Goal: Task Accomplishment & Management: Complete application form

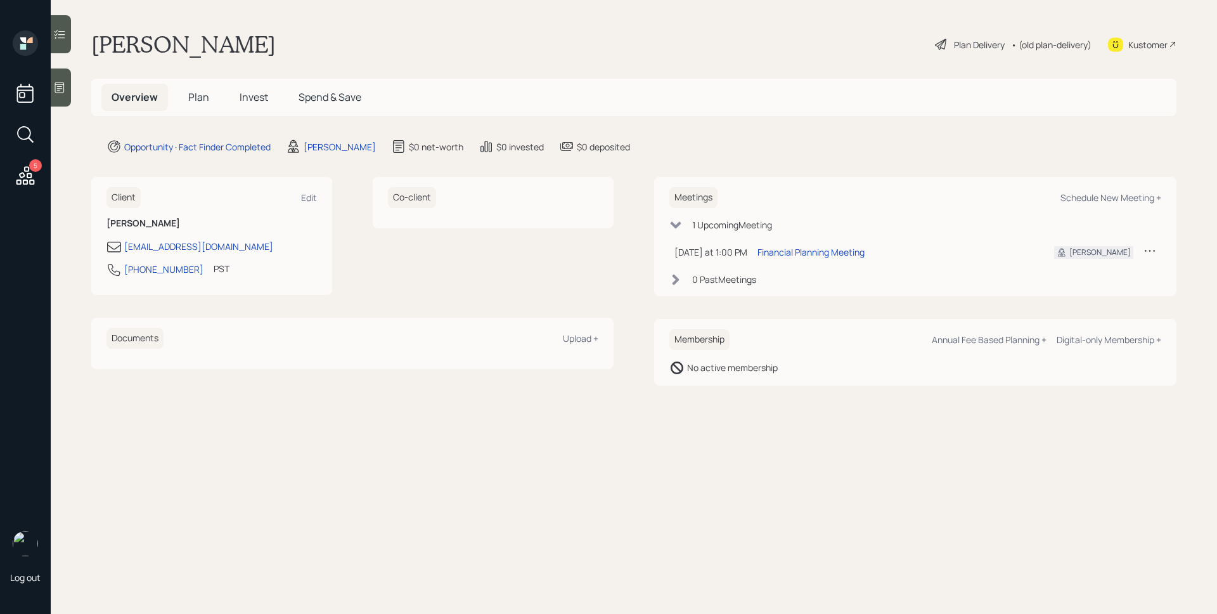
click at [198, 100] on span "Plan" at bounding box center [198, 97] width 21 height 14
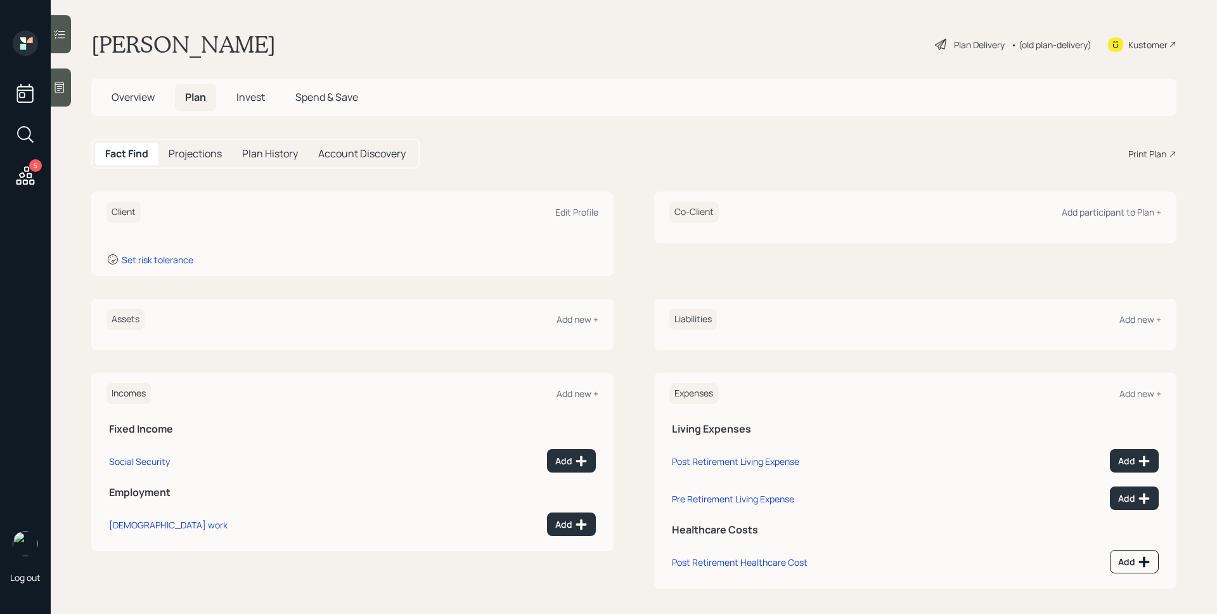
click at [79, 91] on main "[PERSON_NAME] Plan Delivery • (old plan-delivery) Kustomer Overview Plan Invest…" at bounding box center [634, 307] width 1166 height 614
click at [69, 89] on div at bounding box center [61, 87] width 20 height 38
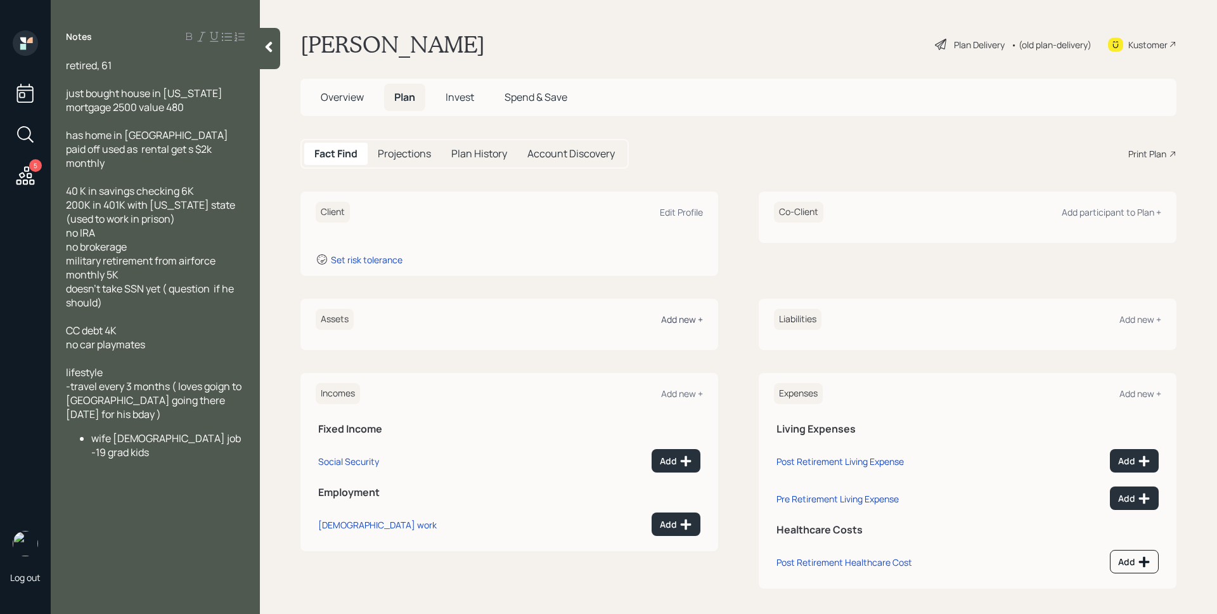
click at [675, 318] on div "Add new +" at bounding box center [682, 319] width 42 height 12
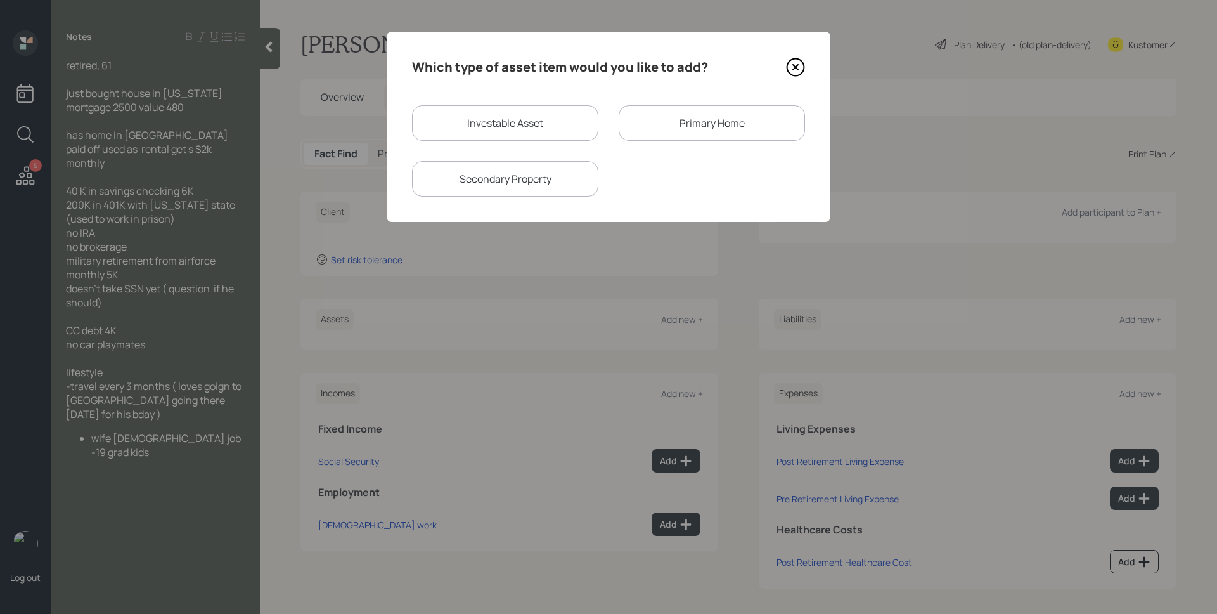
click at [673, 120] on div "Primary Home" at bounding box center [712, 123] width 186 height 36
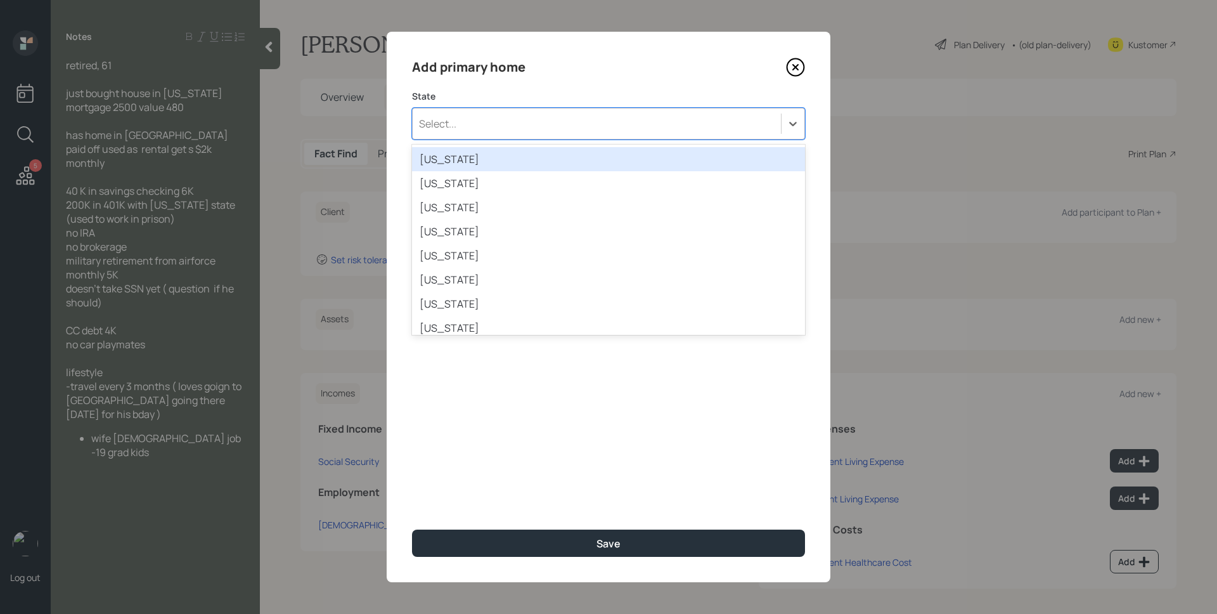
click at [522, 113] on div "Select..." at bounding box center [597, 124] width 368 height 22
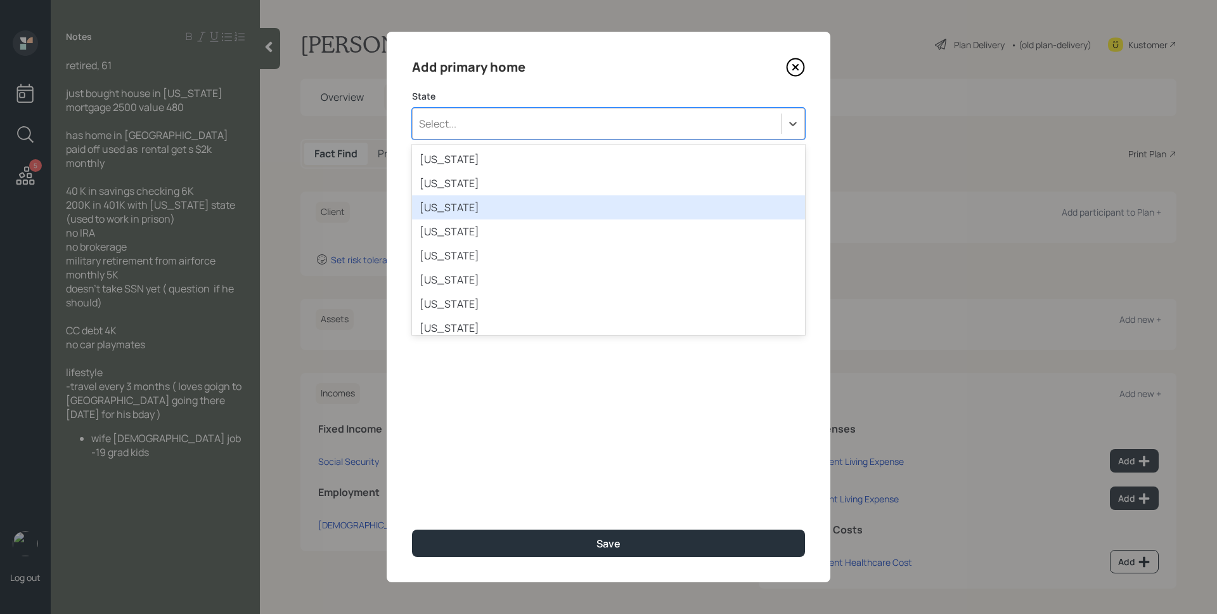
click at [489, 214] on div "[US_STATE]" at bounding box center [608, 207] width 393 height 24
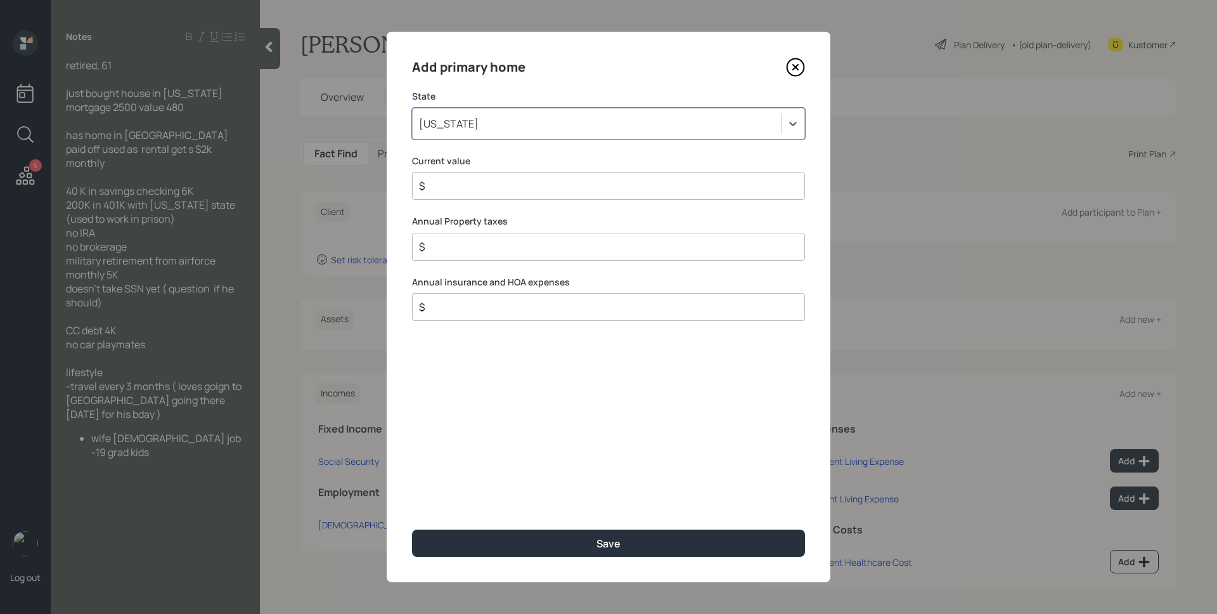
click at [490, 179] on input "$" at bounding box center [603, 185] width 371 height 15
type input "$ 480,000"
type input "$ 0"
click at [412, 529] on button "Save" at bounding box center [608, 542] width 393 height 27
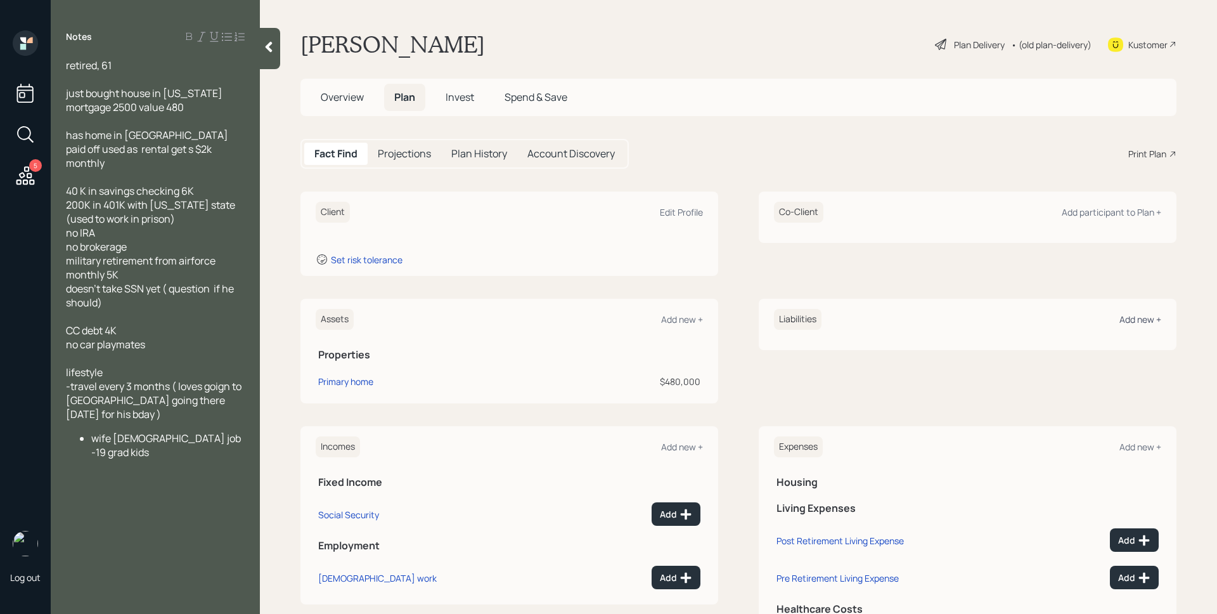
click at [1140, 318] on div "Add new +" at bounding box center [1141, 319] width 42 height 12
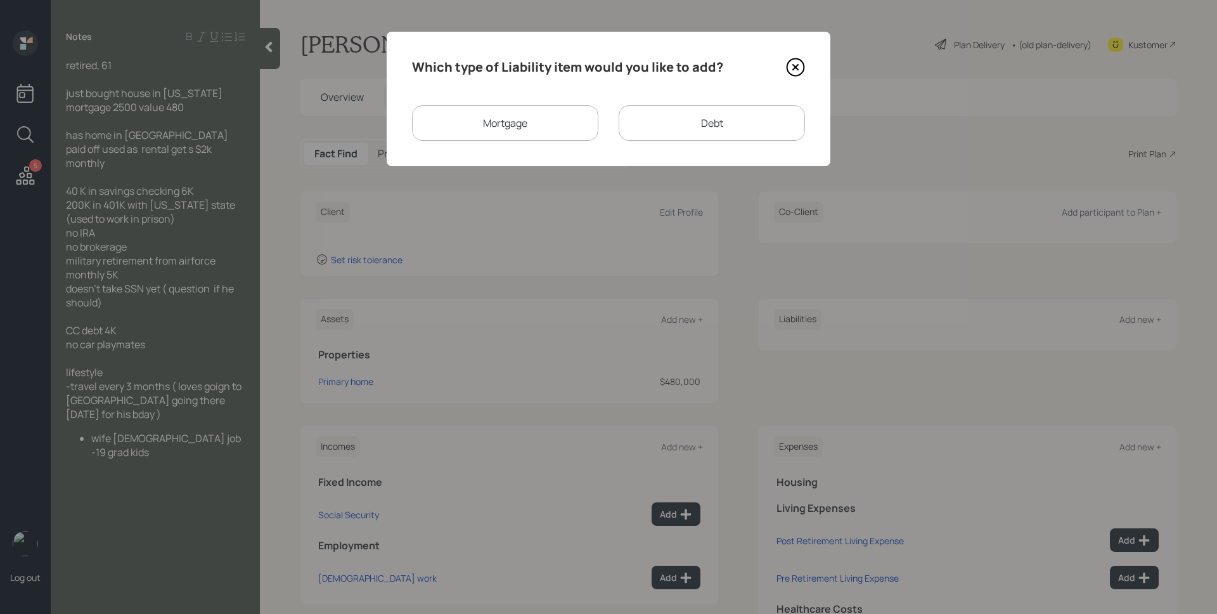
click at [560, 124] on div "Mortgage" at bounding box center [505, 123] width 186 height 36
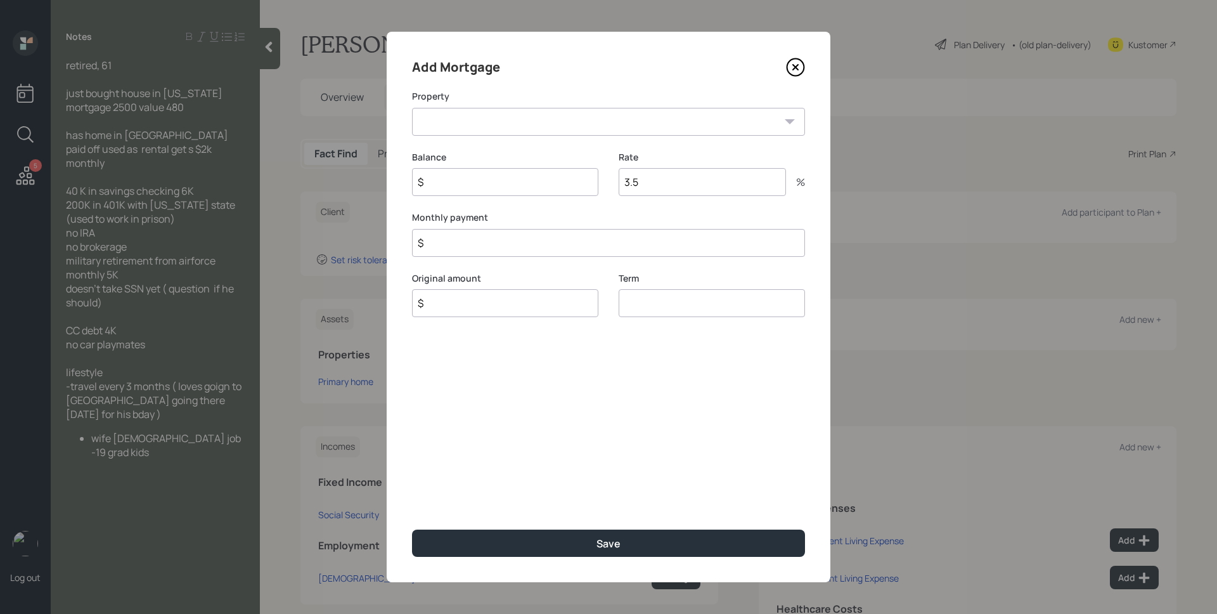
click at [510, 123] on select "AZ Primary home" at bounding box center [608, 122] width 393 height 28
select select "ba75903a-391b-46f6-aadd-ef8fae5ffd18"
click at [412, 108] on select "AZ Primary home" at bounding box center [608, 122] width 393 height 28
click at [484, 180] on input "$" at bounding box center [505, 182] width 186 height 28
type input "$ 0"
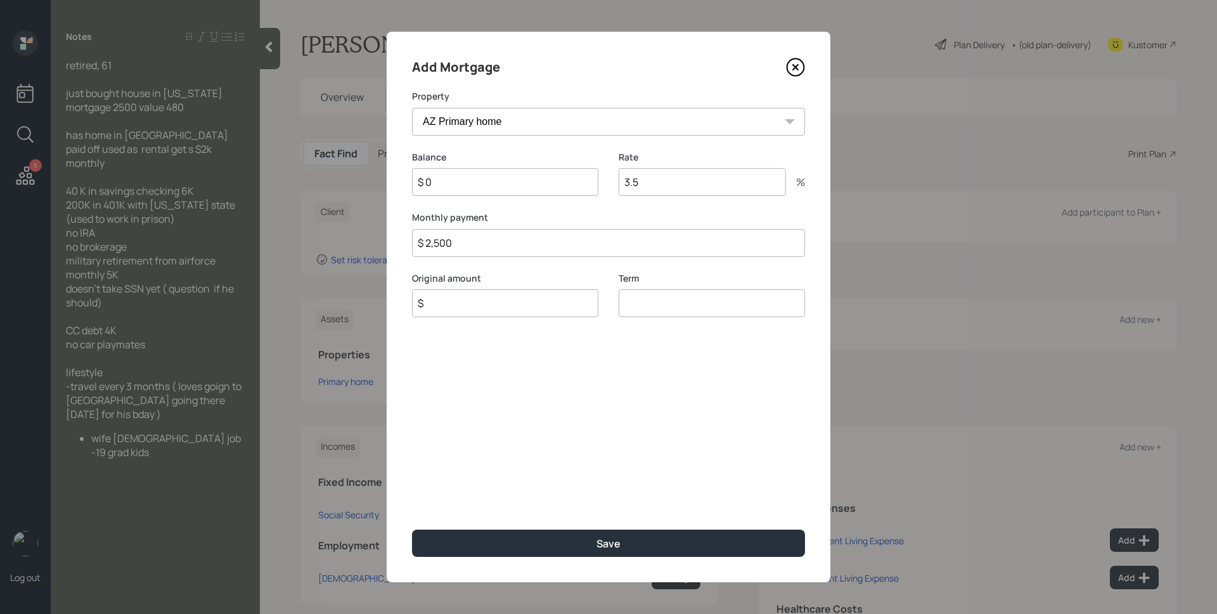
type input "$ 2,500"
type input "$ 0"
type input "30"
click at [412, 529] on button "Save" at bounding box center [608, 542] width 393 height 27
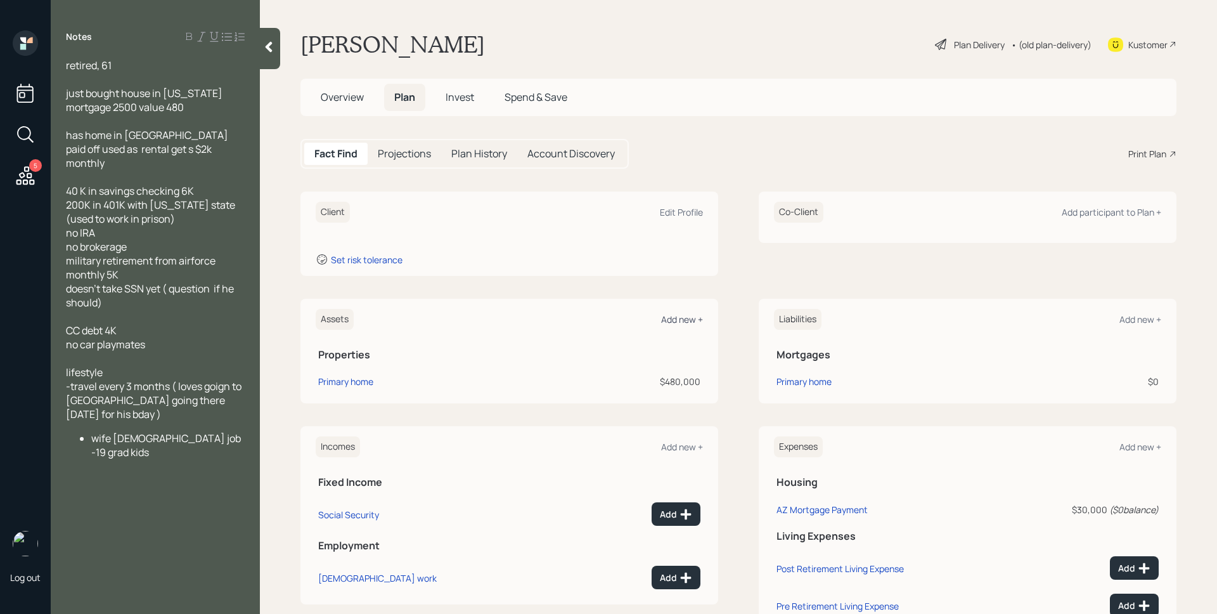
click at [685, 324] on div "Add new +" at bounding box center [682, 319] width 42 height 12
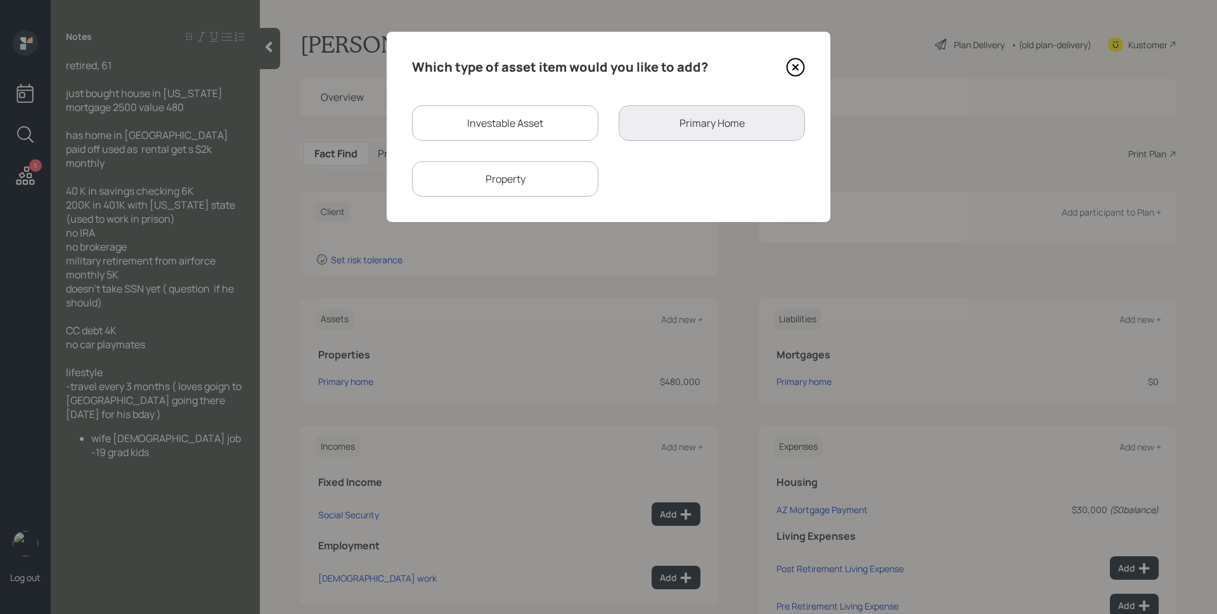
click at [530, 174] on div "Property" at bounding box center [505, 179] width 186 height 36
select select "rental_property"
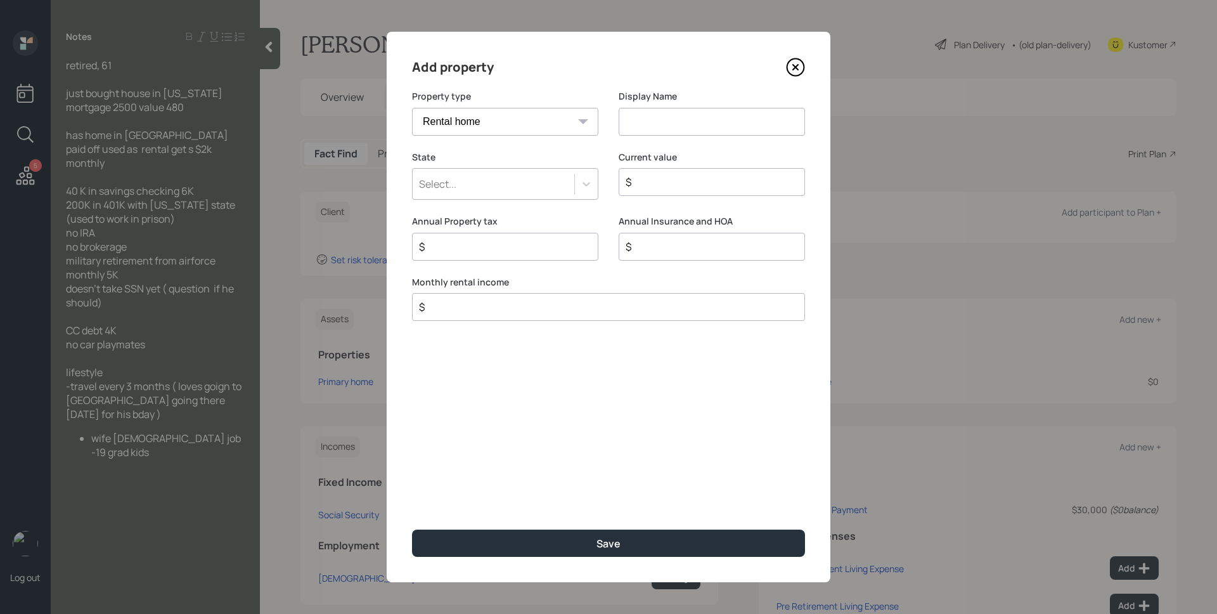
click at [521, 126] on select "Vacation home Rental home" at bounding box center [505, 122] width 186 height 28
click at [412, 108] on select "Vacation home Rental home" at bounding box center [505, 122] width 186 height 28
click at [650, 126] on input at bounding box center [712, 122] width 186 height 28
type input "[US_STATE][GEOGRAPHIC_DATA]"
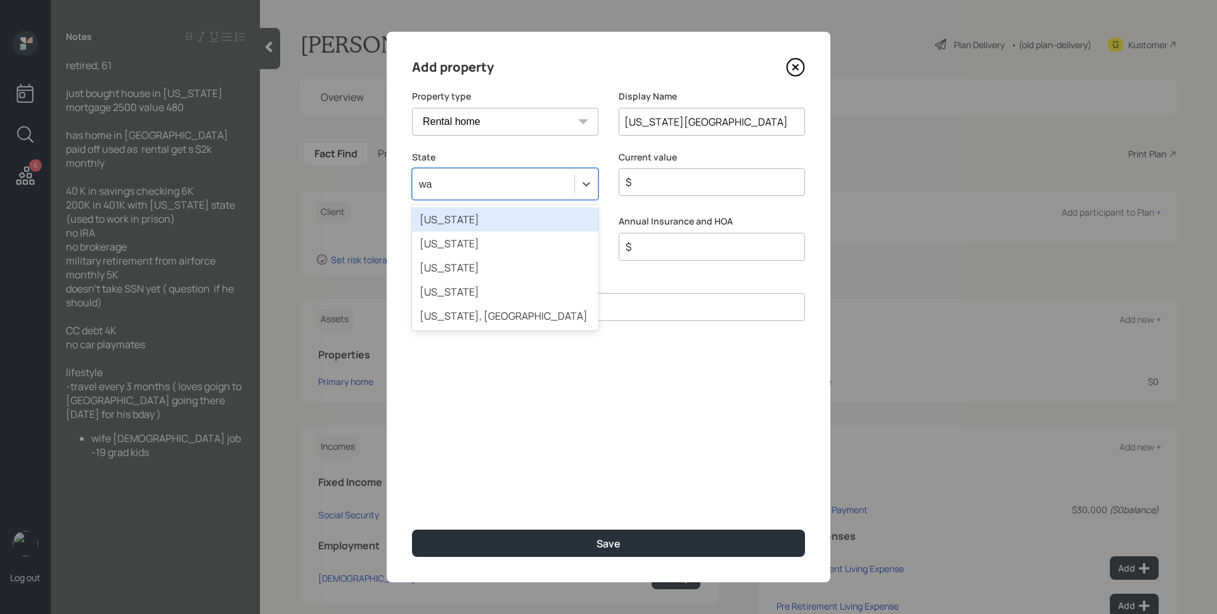
type input "was"
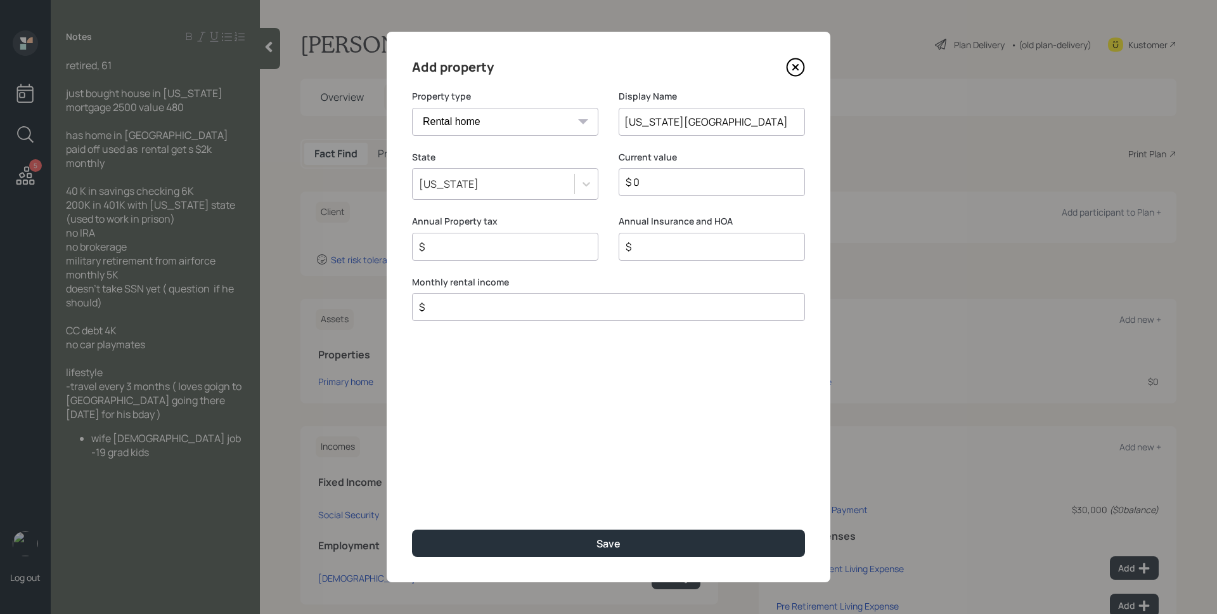
type input "$ 0"
type input "$ 2,000"
click at [412, 529] on button "Save" at bounding box center [608, 542] width 393 height 27
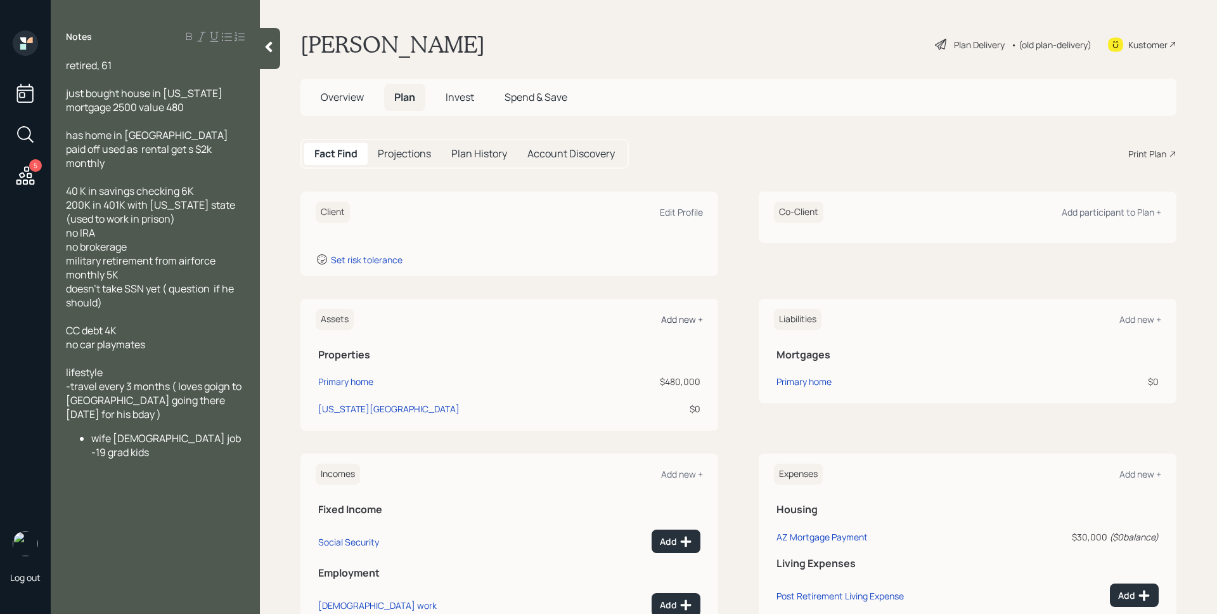
click at [685, 318] on div "Add new +" at bounding box center [682, 319] width 42 height 12
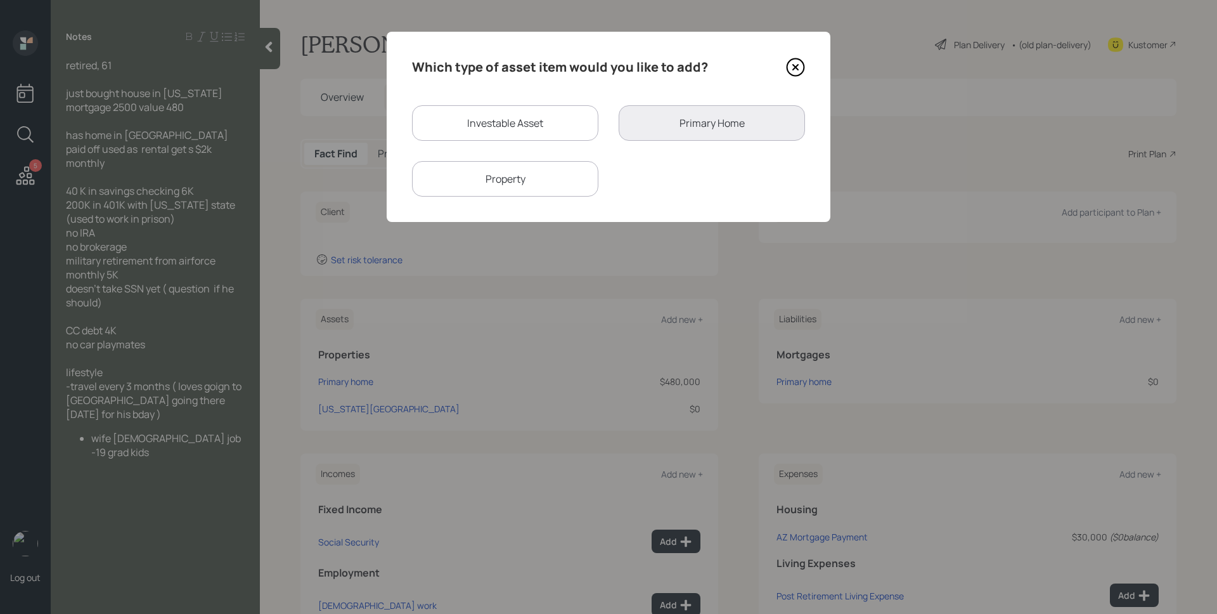
click at [515, 119] on div "Investable Asset" at bounding box center [505, 123] width 186 height 36
select select "taxable"
select select "balanced"
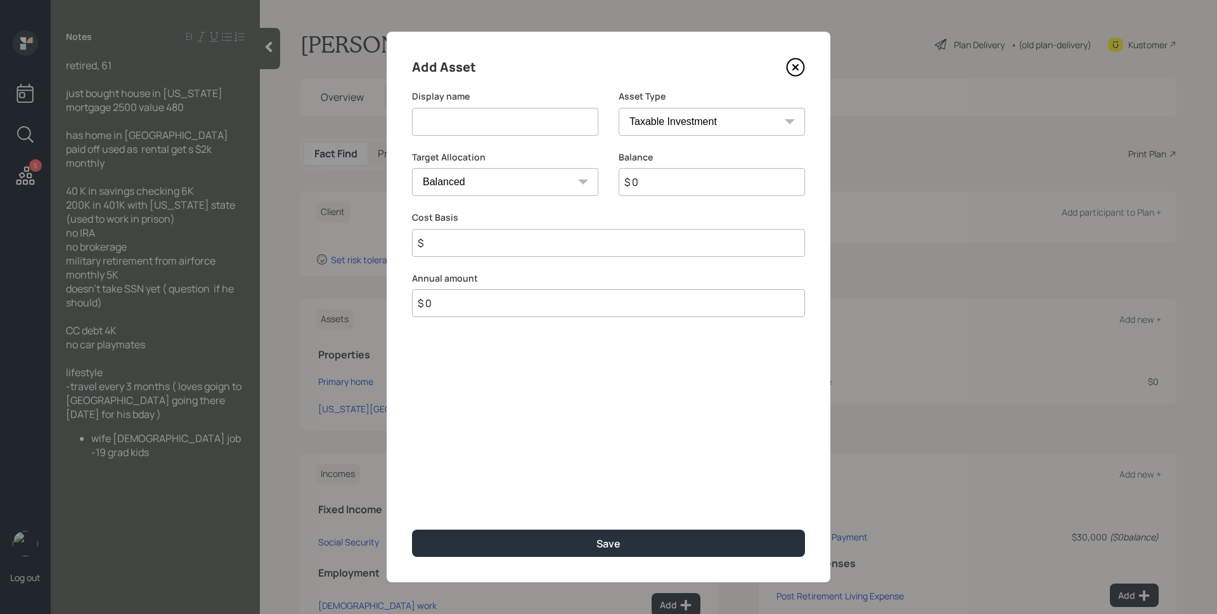
click at [510, 126] on input at bounding box center [505, 122] width 186 height 28
click at [642, 137] on div "Asset Type SEP [PERSON_NAME] IRA 401(k) [PERSON_NAME] 401(k) 403(b) [PERSON_NAM…" at bounding box center [712, 120] width 186 height 61
click at [645, 124] on select "SEP [PERSON_NAME] IRA 401(k) [PERSON_NAME] 401(k) 403(b) [PERSON_NAME] 403(b) 4…" at bounding box center [712, 122] width 186 height 28
select select "company_sponsored"
click at [619, 108] on select "SEP [PERSON_NAME] IRA 401(k) [PERSON_NAME] 401(k) 403(b) [PERSON_NAME] 403(b) 4…" at bounding box center [712, 122] width 186 height 28
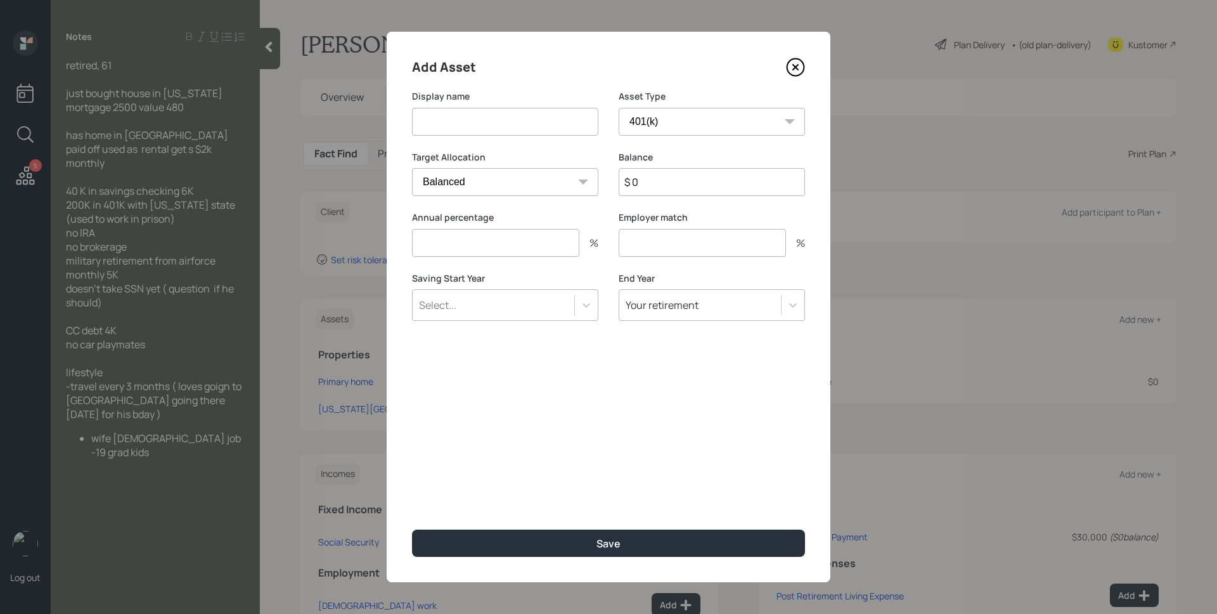
click at [495, 126] on input at bounding box center [505, 122] width 186 height 28
click at [534, 123] on input "401k" at bounding box center [505, 122] width 186 height 28
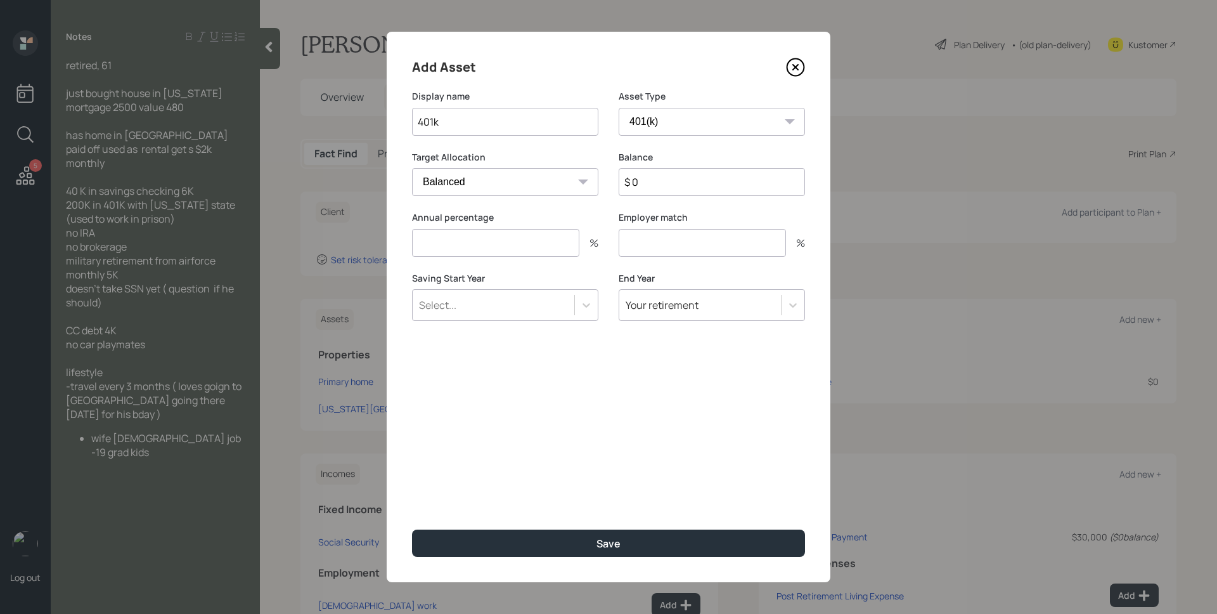
type input "401k"
click at [675, 121] on select "SEP [PERSON_NAME] IRA 401(k) [PERSON_NAME] 401(k) 403(b) [PERSON_NAME] 403(b) 4…" at bounding box center [712, 122] width 186 height 28
select select "ira"
click at [619, 108] on select "SEP [PERSON_NAME] IRA 401(k) [PERSON_NAME] 401(k) 403(b) [PERSON_NAME] 403(b) 4…" at bounding box center [712, 122] width 186 height 28
click at [673, 190] on input "$ 0" at bounding box center [712, 182] width 186 height 28
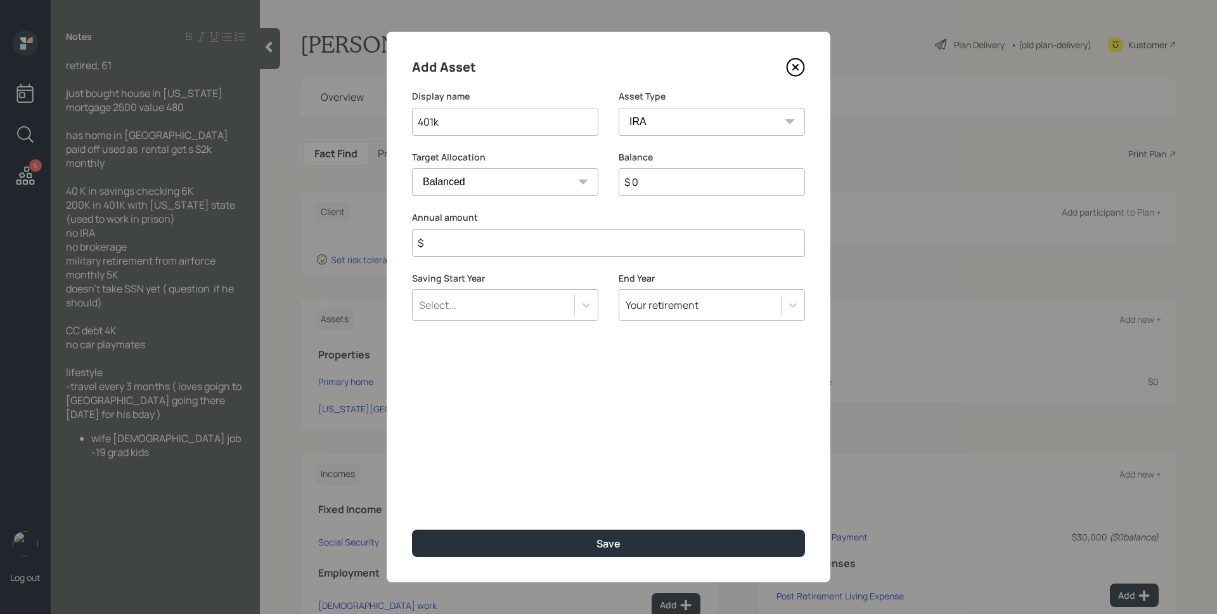
click at [673, 190] on input "$ 0" at bounding box center [712, 182] width 186 height 28
type input "$ 200,000"
type input "$ 0"
click at [412, 529] on button "Save" at bounding box center [608, 542] width 393 height 27
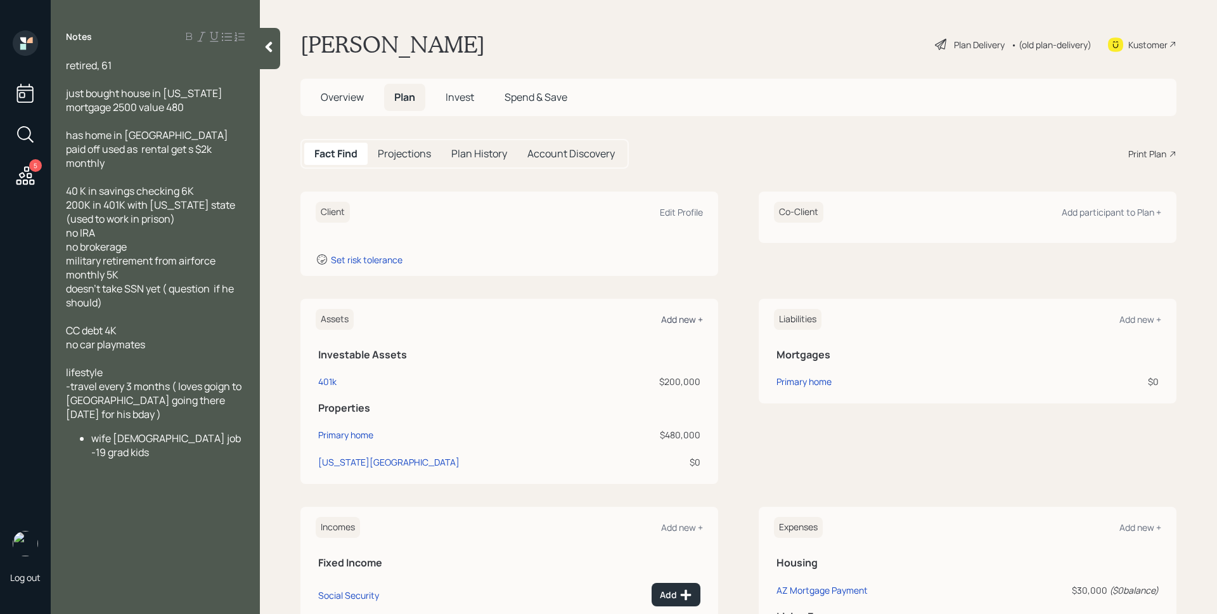
click at [678, 314] on div "Add new +" at bounding box center [682, 319] width 42 height 12
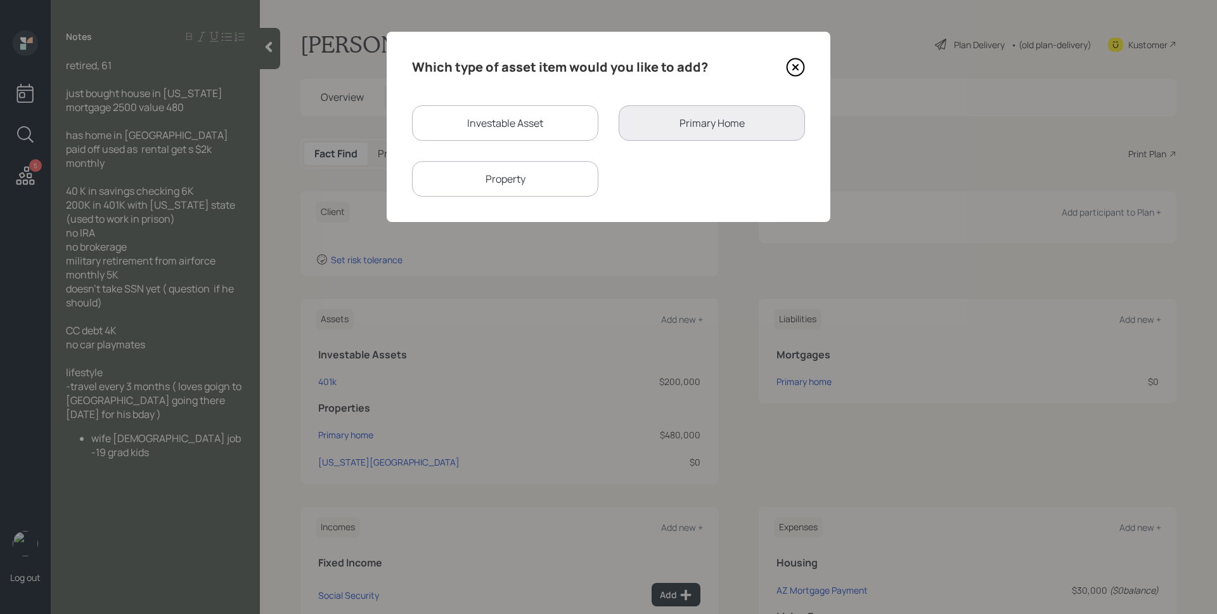
click at [532, 124] on div "Investable Asset" at bounding box center [505, 123] width 186 height 36
select select "taxable"
select select "balanced"
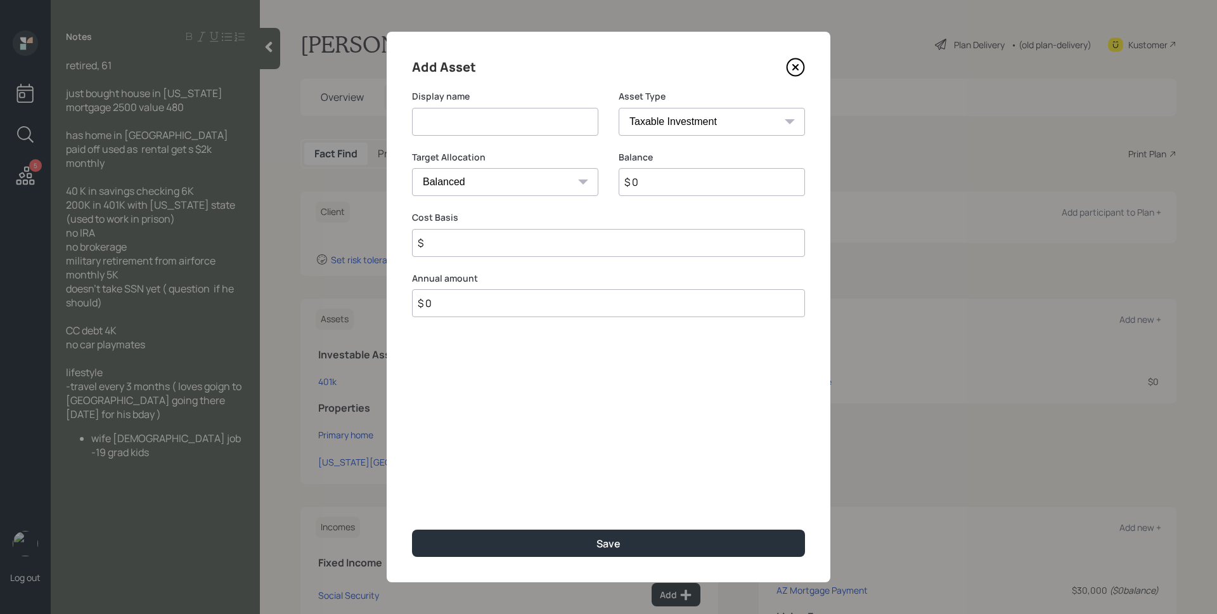
click at [532, 124] on input at bounding box center [505, 122] width 186 height 28
type input "Savings"
click at [645, 120] on select "SEP [PERSON_NAME] IRA 401(k) [PERSON_NAME] 401(k) 403(b) [PERSON_NAME] 403(b) 4…" at bounding box center [712, 122] width 186 height 28
select select "cash"
click at [619, 108] on select "SEP [PERSON_NAME] IRA 401(k) [PERSON_NAME] 401(k) 403(b) [PERSON_NAME] 403(b) 4…" at bounding box center [712, 122] width 186 height 28
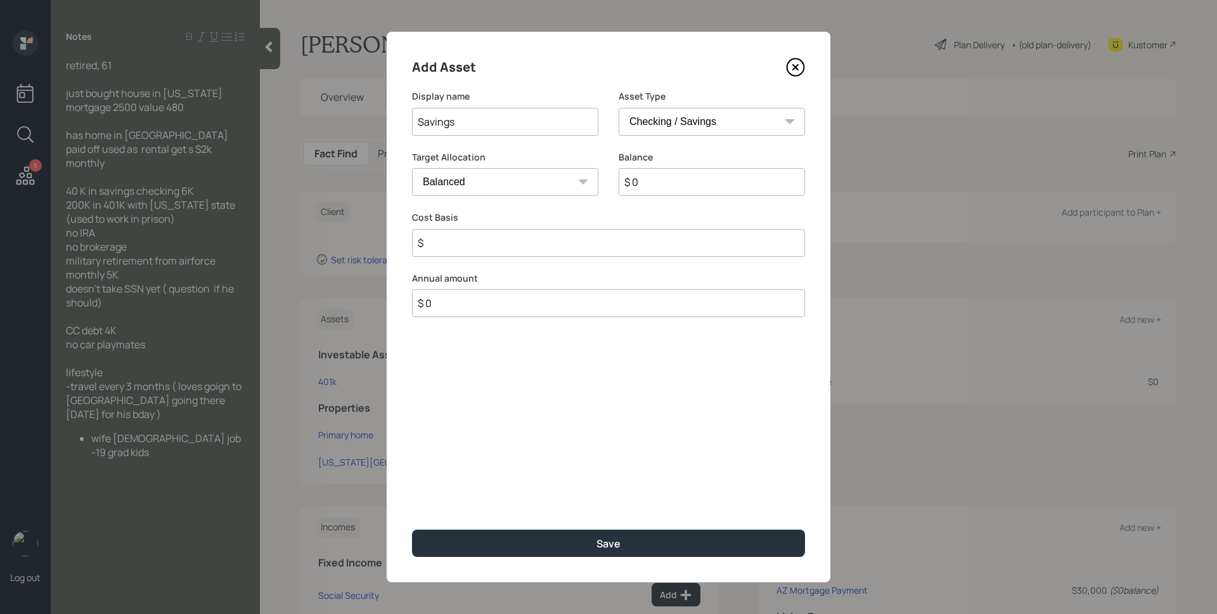
type input "$"
click at [552, 176] on input "$ 0" at bounding box center [608, 182] width 393 height 28
type input "$ 4"
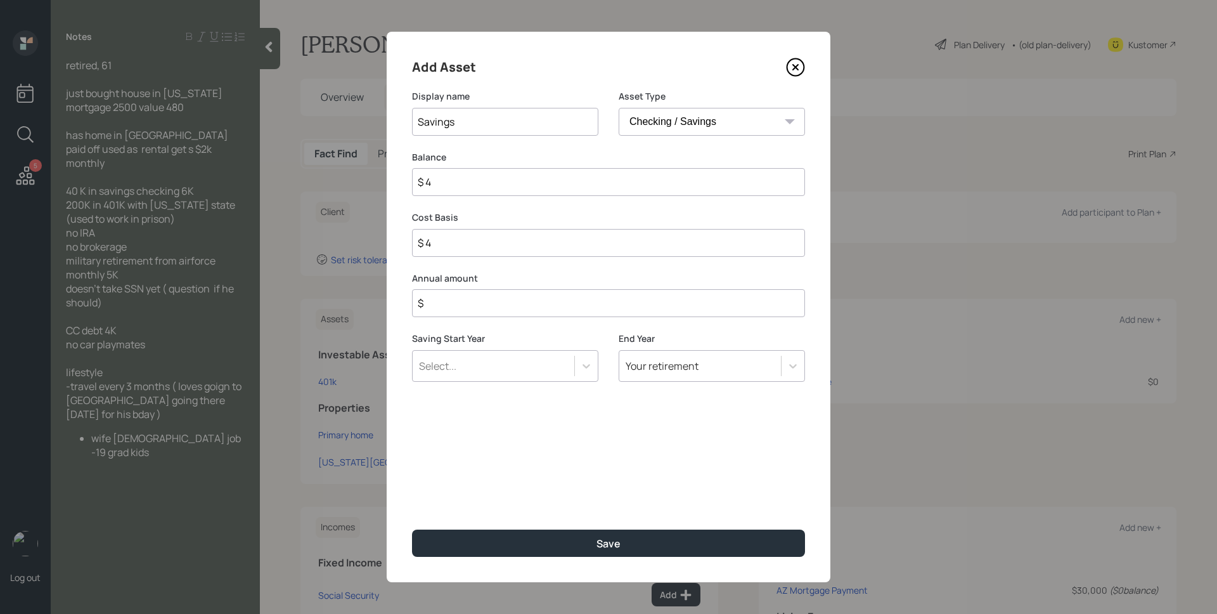
type input "$ 40"
type input "$ 400"
type input "$ 4,000"
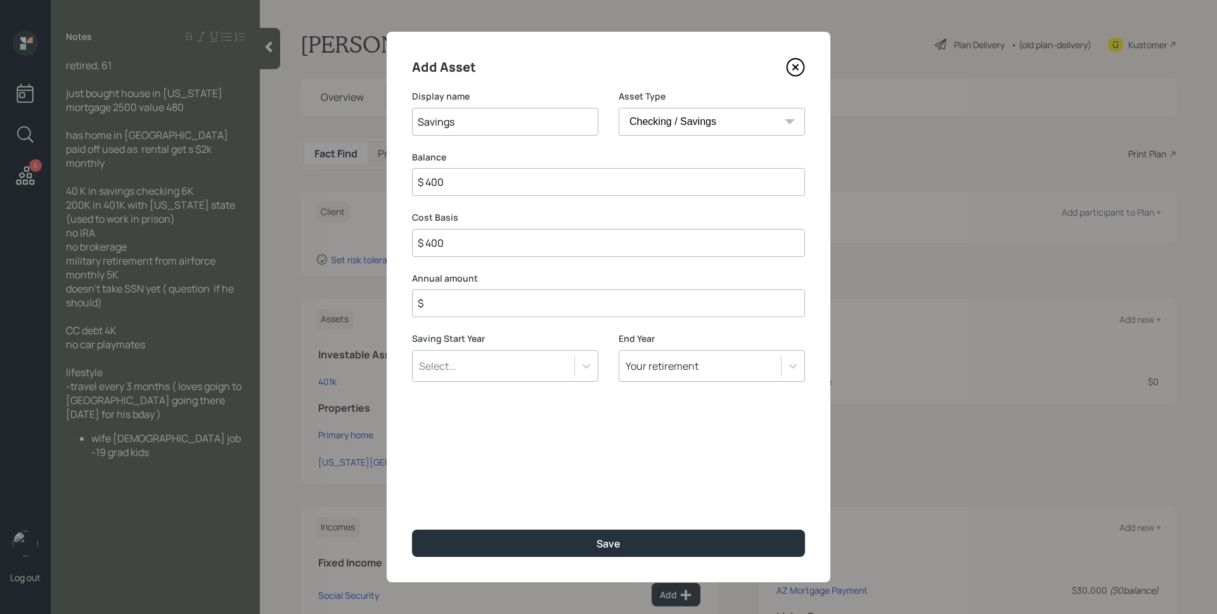
type input "$ 4,000"
type input "$ 40,000"
type input "$ 0"
click at [412, 529] on button "Save" at bounding box center [608, 542] width 393 height 27
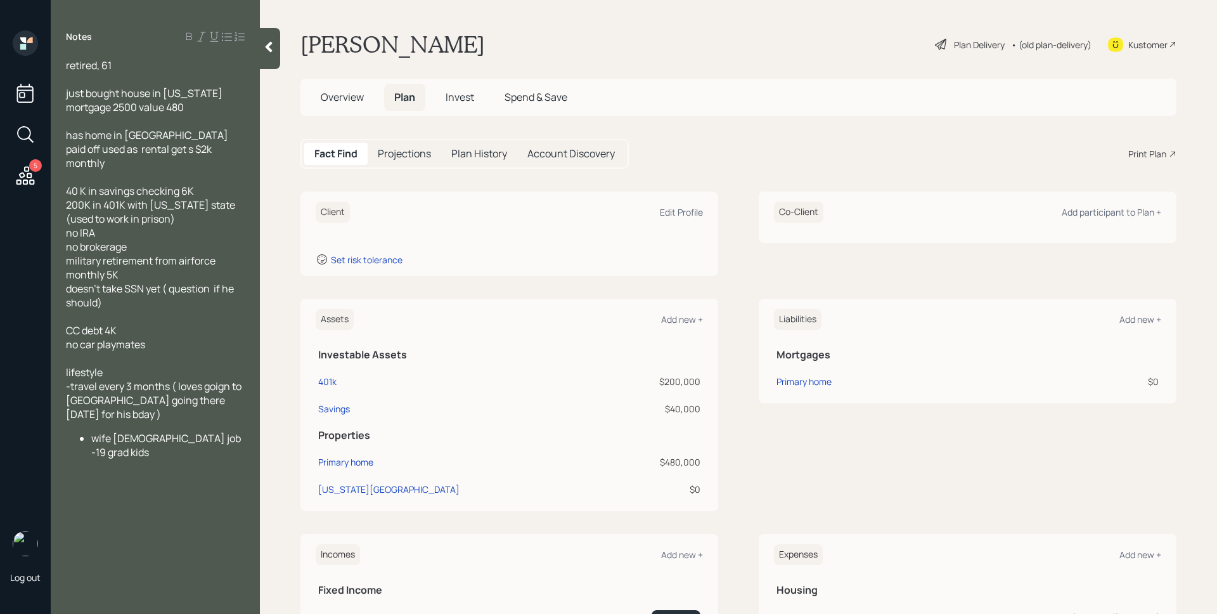
click at [681, 312] on div "Assets Add new +" at bounding box center [509, 319] width 387 height 21
click at [678, 322] on div "Add new +" at bounding box center [682, 319] width 42 height 12
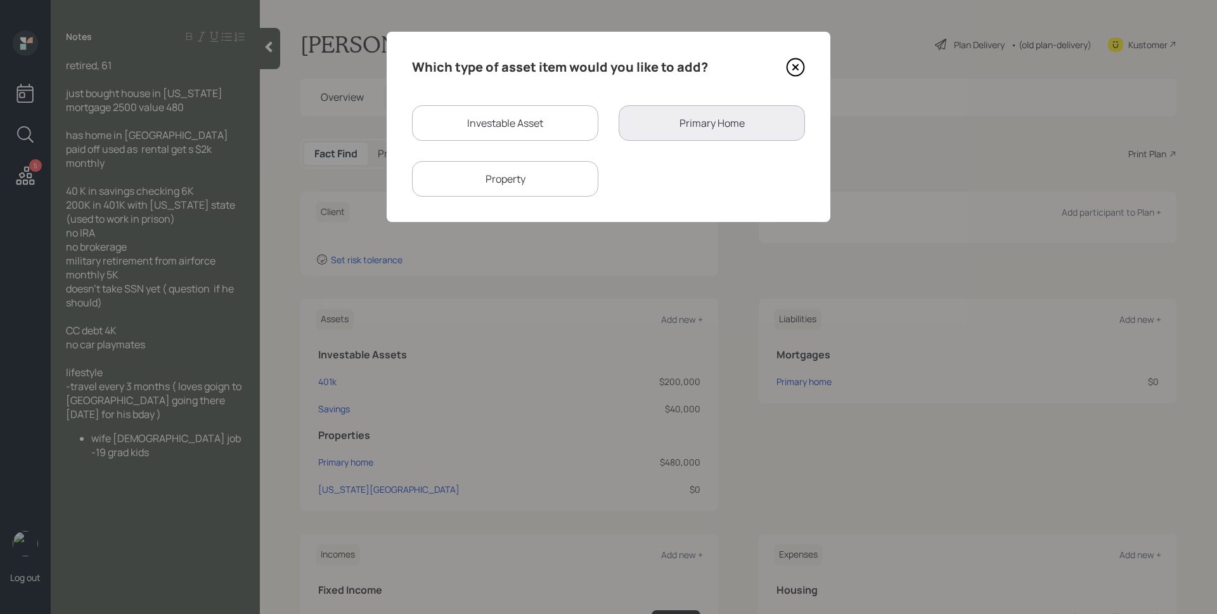
click at [512, 123] on div "Investable Asset" at bounding box center [505, 123] width 186 height 36
select select "taxable"
select select "balanced"
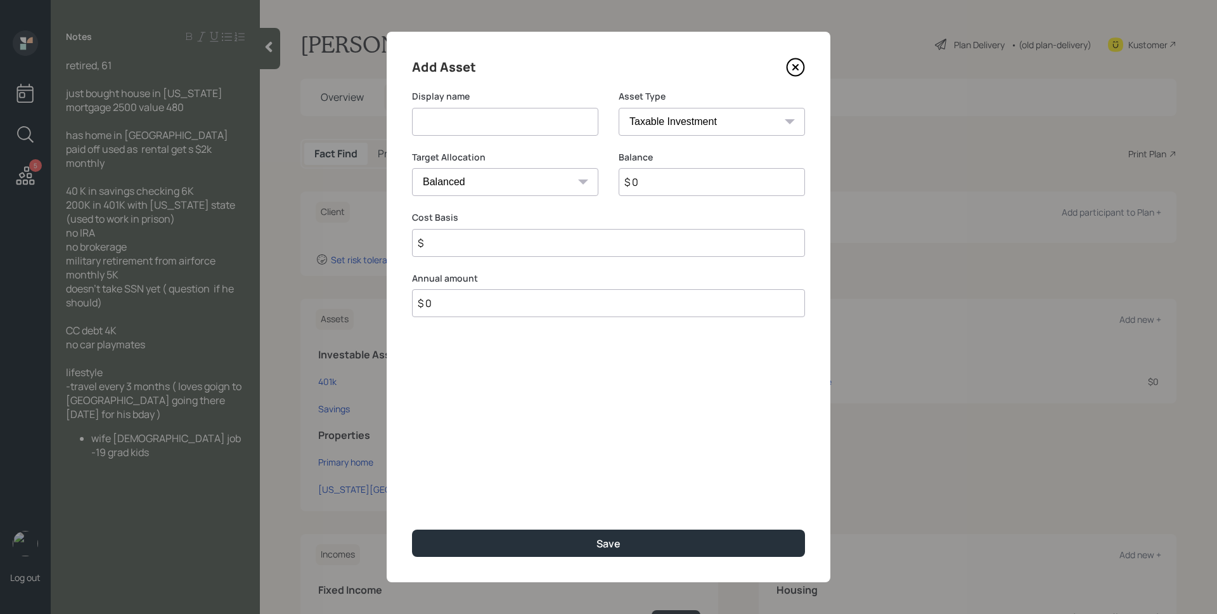
click at [512, 123] on input at bounding box center [505, 122] width 186 height 28
type input "Checking"
click at [739, 112] on select "SEP [PERSON_NAME] IRA 401(k) [PERSON_NAME] 401(k) 403(b) [PERSON_NAME] 403(b) 4…" at bounding box center [712, 122] width 186 height 28
select select "emergency_fund"
click at [619, 108] on select "SEP [PERSON_NAME] IRA 401(k) [PERSON_NAME] 401(k) 403(b) [PERSON_NAME] 403(b) 4…" at bounding box center [712, 122] width 186 height 28
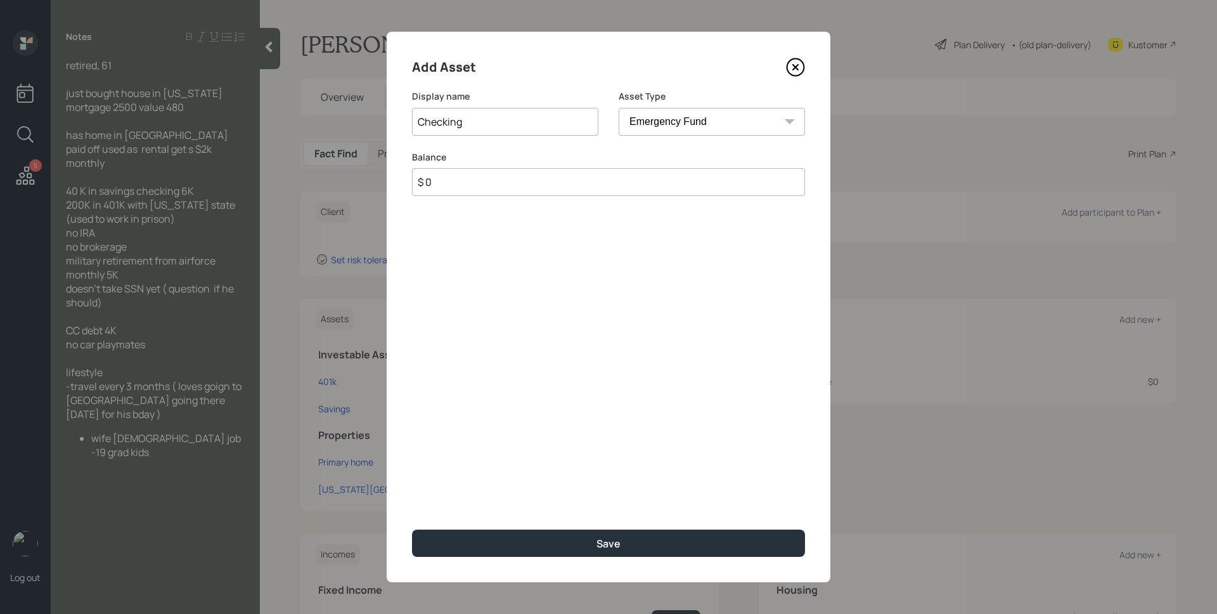
click at [684, 181] on input "$ 0" at bounding box center [608, 182] width 393 height 28
type input "$ 6,000"
click at [412, 529] on button "Save" at bounding box center [608, 542] width 393 height 27
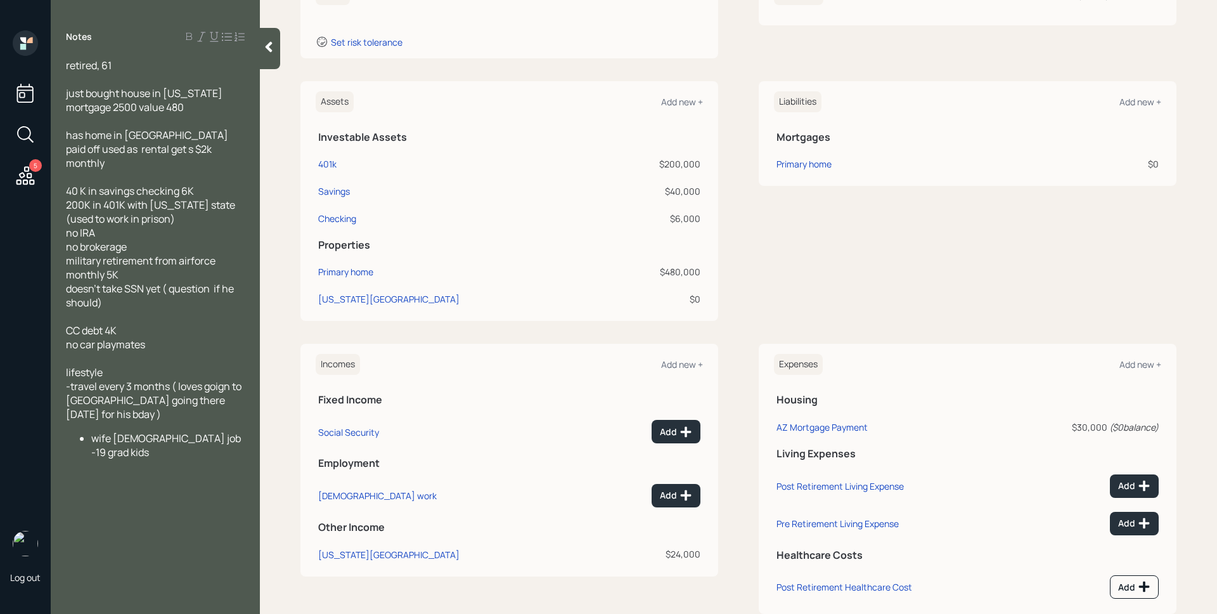
scroll to position [229, 0]
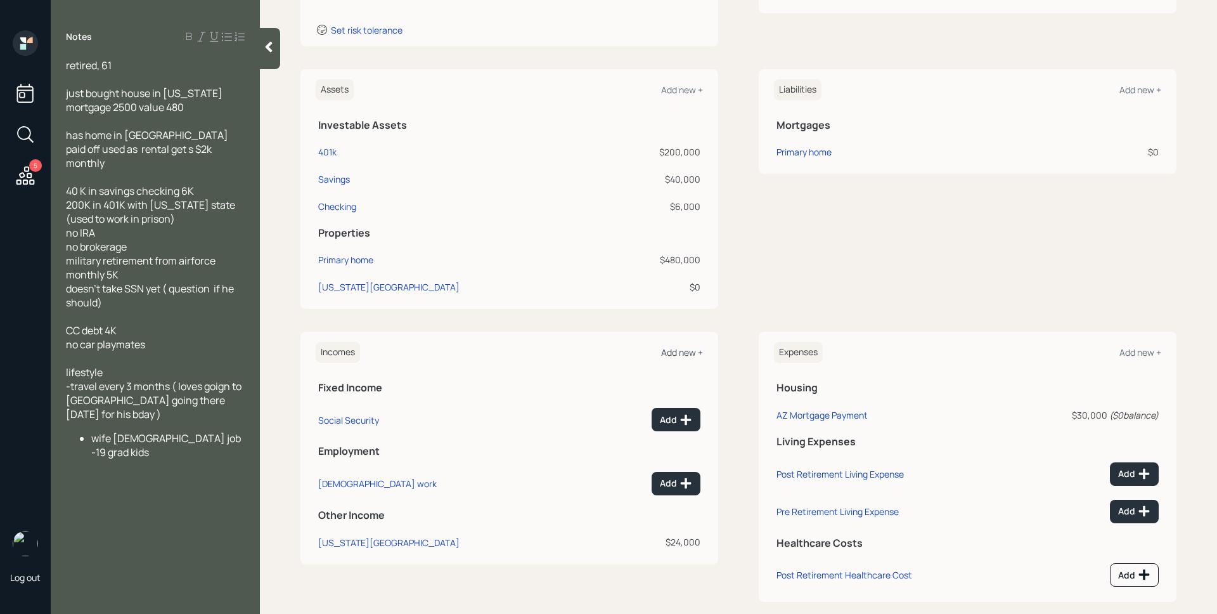
click at [670, 355] on div "Add new +" at bounding box center [682, 352] width 42 height 12
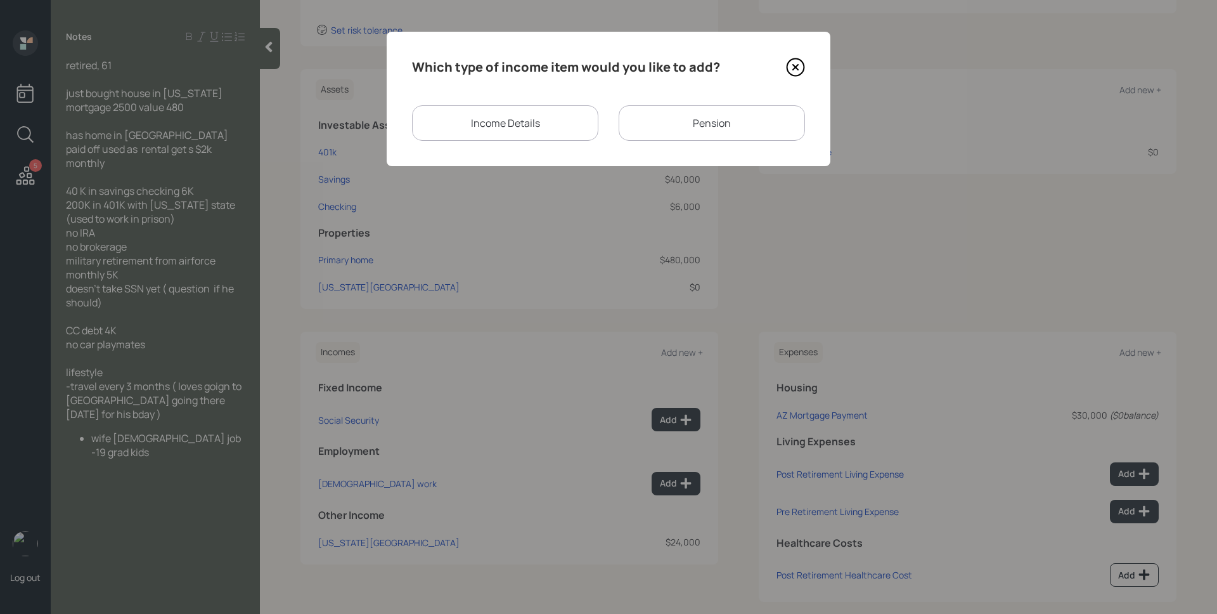
click at [695, 132] on div "Pension" at bounding box center [712, 123] width 186 height 36
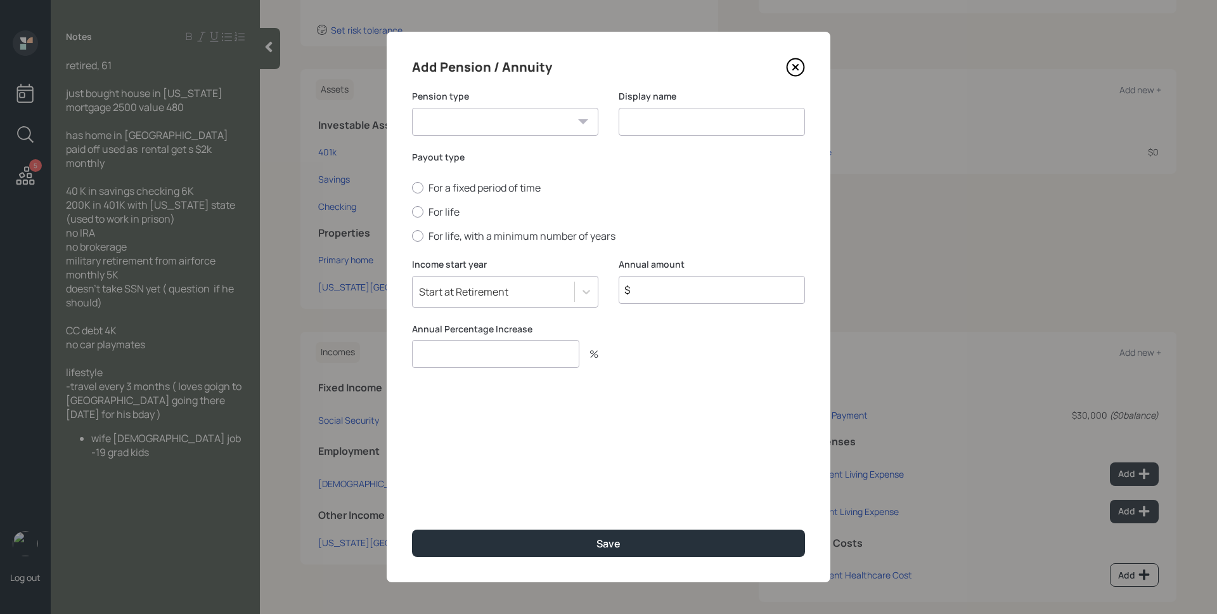
click at [540, 120] on select "Pension Annuity" at bounding box center [505, 122] width 186 height 28
click at [412, 108] on select "Pension Annuity" at bounding box center [505, 122] width 186 height 28
click at [501, 127] on select "Pension Annuity" at bounding box center [505, 122] width 186 height 28
select select "pension"
click at [412, 108] on select "Pension Annuity" at bounding box center [505, 122] width 186 height 28
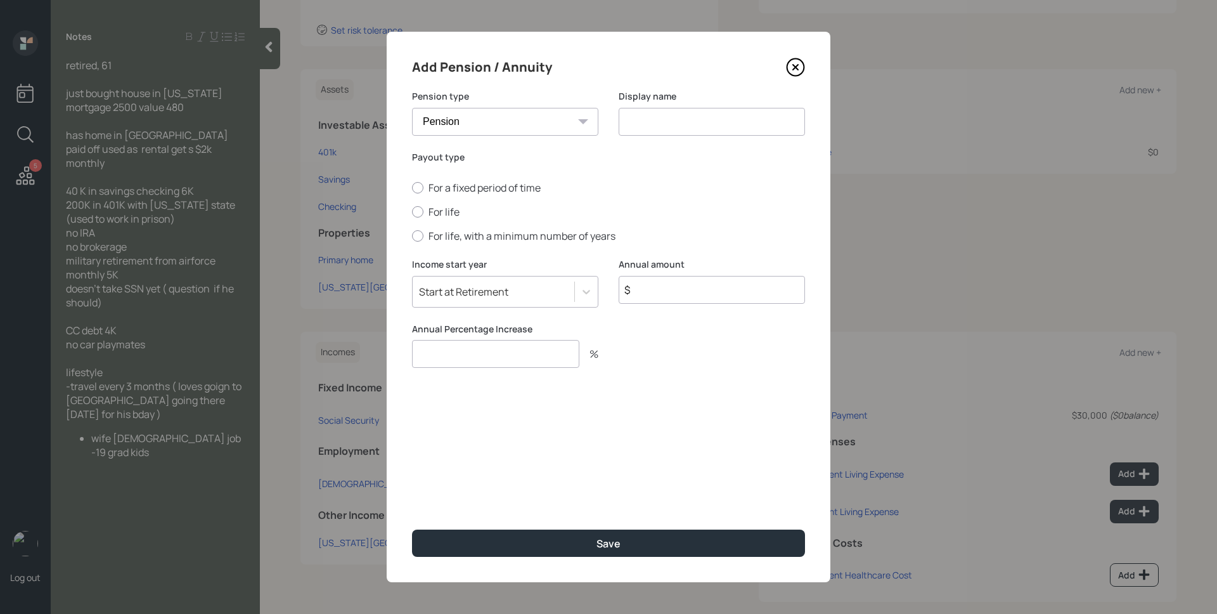
click at [640, 125] on input at bounding box center [712, 122] width 186 height 28
type input "i"
type input "Airforce Pension"
click at [432, 208] on label "For life" at bounding box center [608, 212] width 393 height 14
click at [412, 212] on input "For life" at bounding box center [411, 212] width 1 height 1
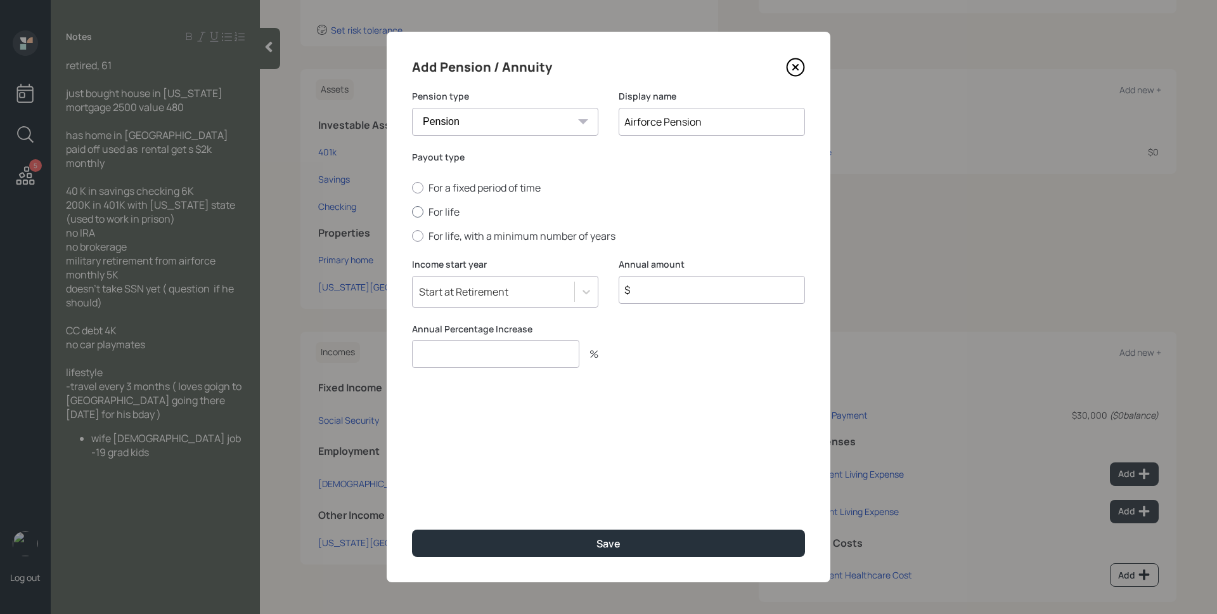
radio input "true"
click at [638, 121] on input "Airforce Pension" at bounding box center [712, 122] width 186 height 28
type input "Air Force Pension"
click at [681, 297] on input "$" at bounding box center [712, 290] width 186 height 28
type input "$ 60,000"
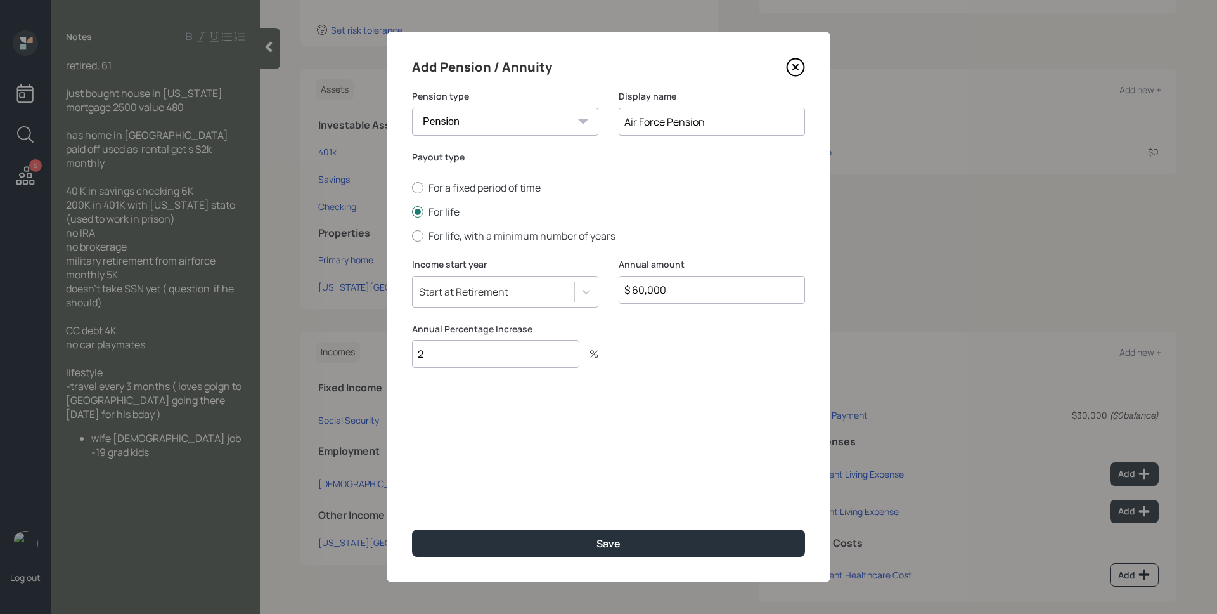
type input "2"
click at [412, 529] on button "Save" at bounding box center [608, 542] width 393 height 27
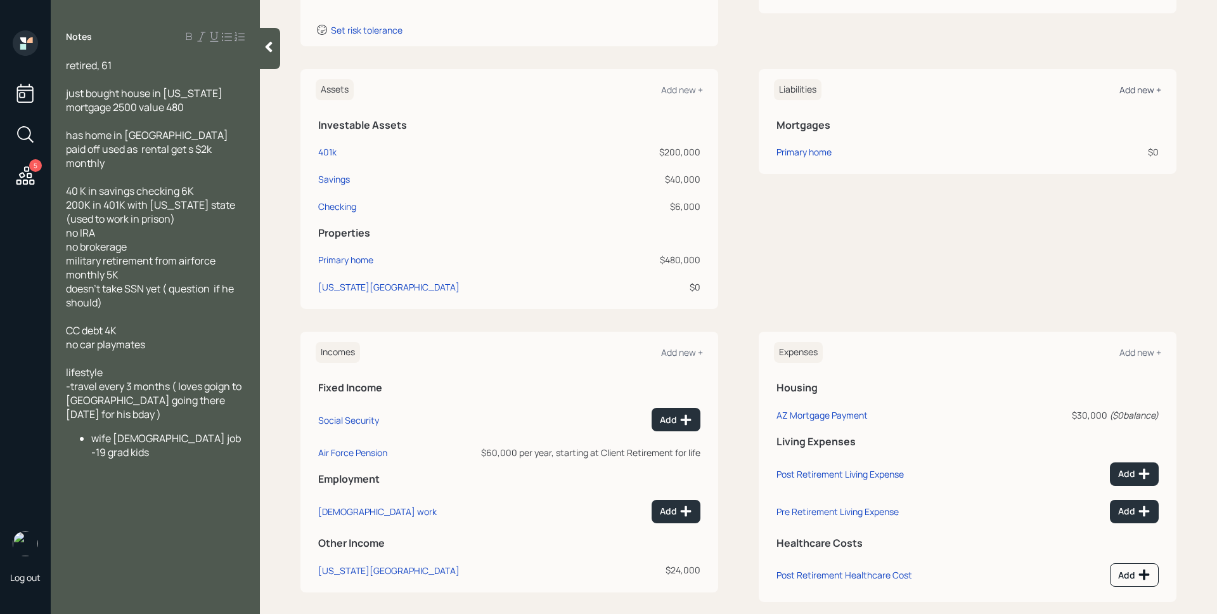
click at [1120, 91] on div "Add new +" at bounding box center [1141, 90] width 42 height 12
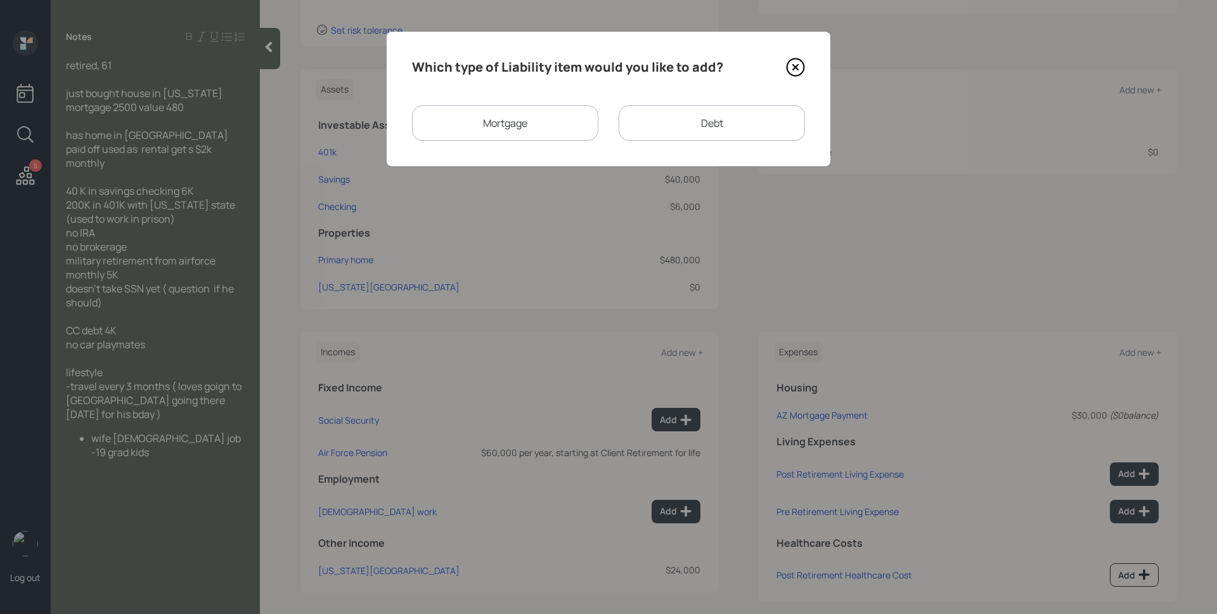
click at [592, 123] on div "Mortgage" at bounding box center [505, 123] width 186 height 36
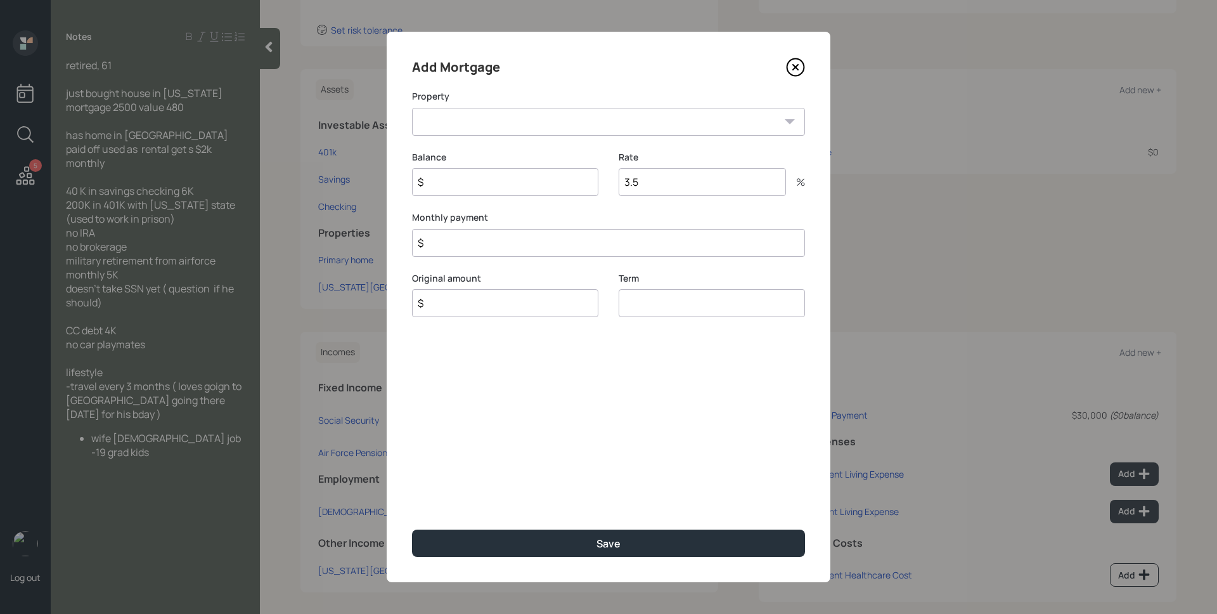
click at [803, 71] on icon at bounding box center [795, 67] width 17 height 17
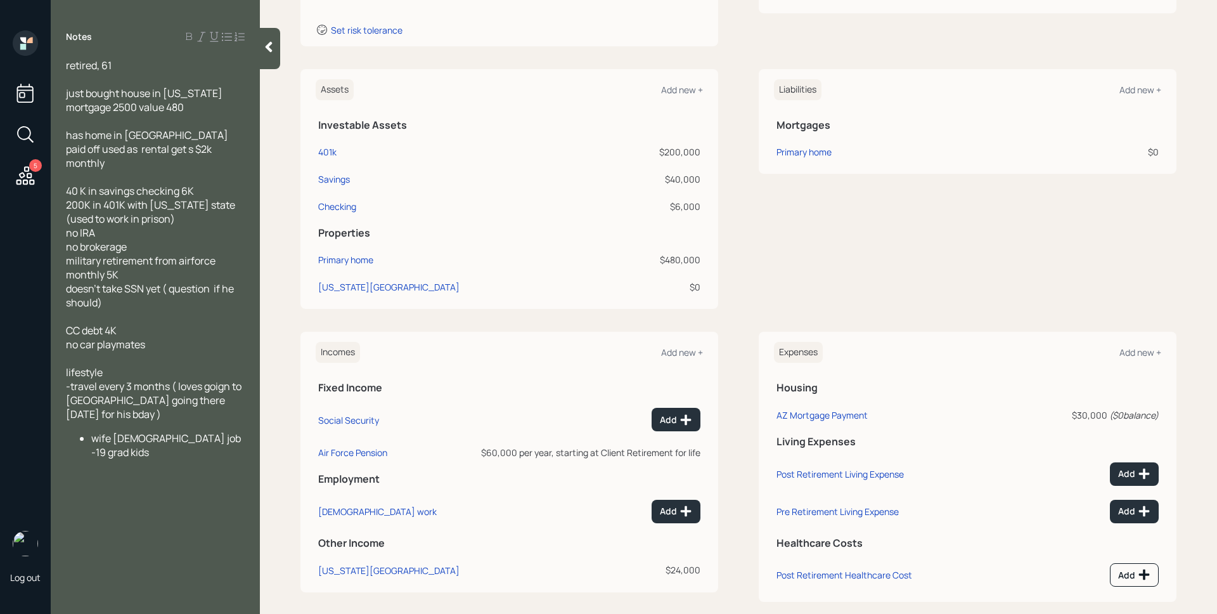
click at [1144, 97] on div "Liabilities Add new +" at bounding box center [967, 89] width 387 height 21
click at [1140, 90] on div "Add new +" at bounding box center [1141, 90] width 42 height 12
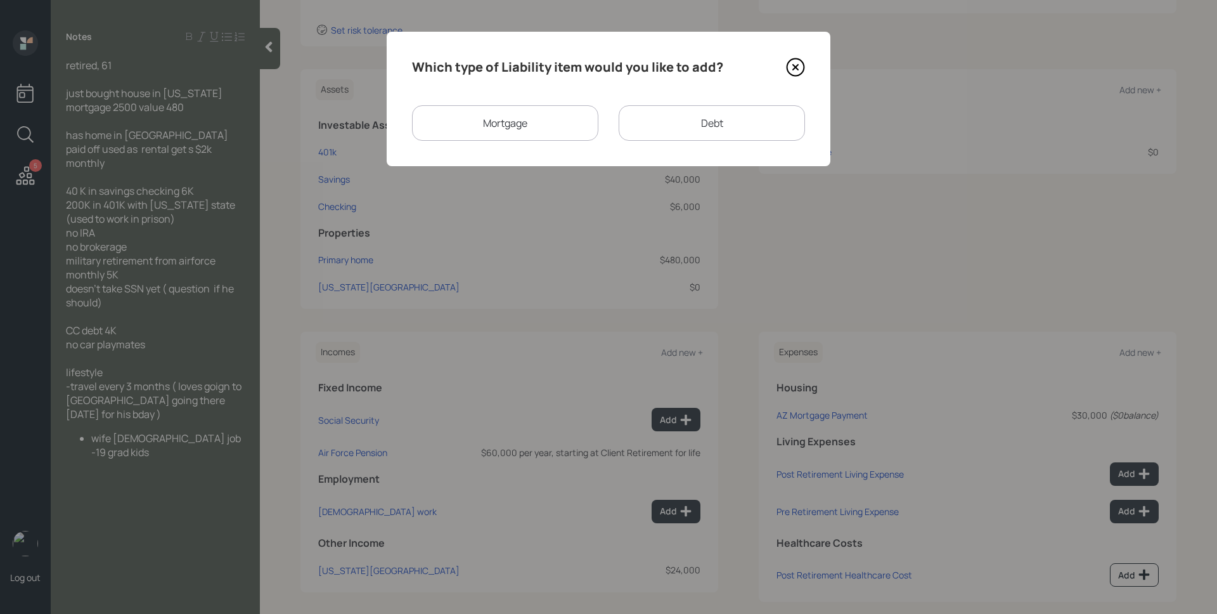
click at [740, 117] on div "Debt" at bounding box center [712, 123] width 186 height 36
select select "credit_card"
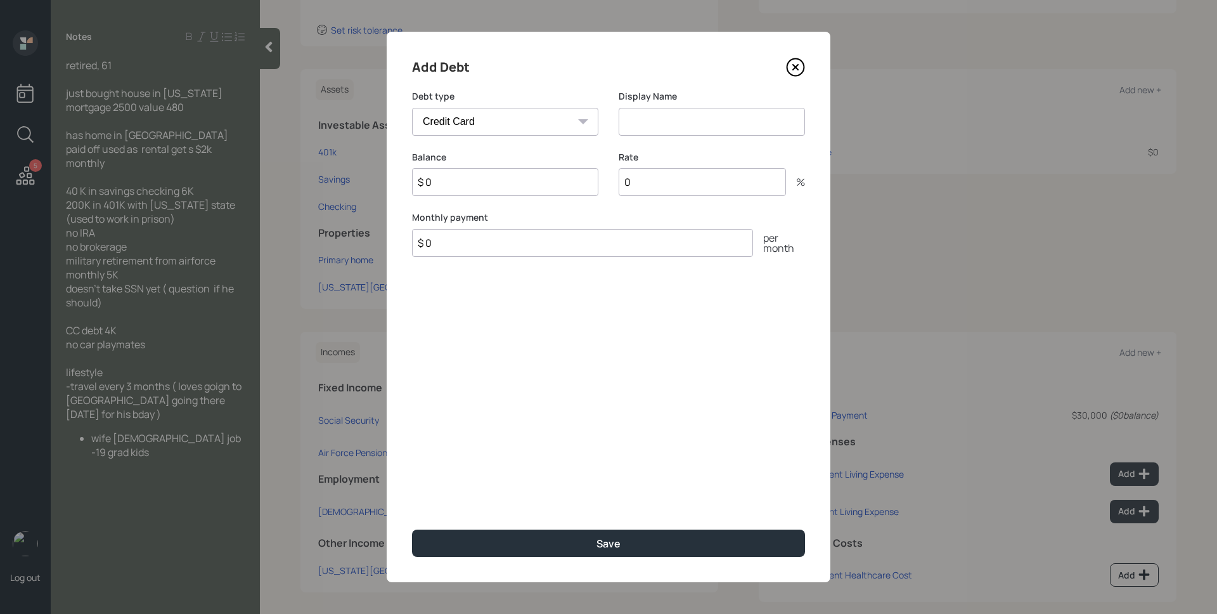
click at [659, 112] on input at bounding box center [712, 122] width 186 height 28
click at [642, 120] on input "Creit Card" at bounding box center [712, 122] width 186 height 28
type input "Credit Card"
click at [507, 176] on input "$ 0" at bounding box center [505, 182] width 186 height 28
type input "$ 4,000"
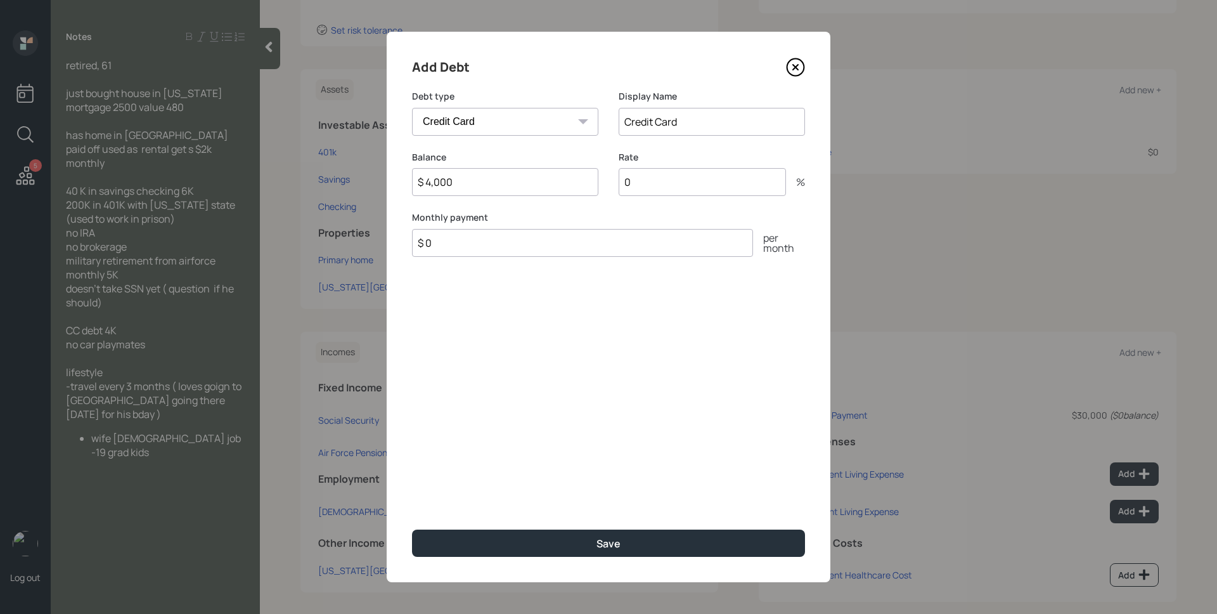
click at [412, 529] on button "Save" at bounding box center [608, 542] width 393 height 27
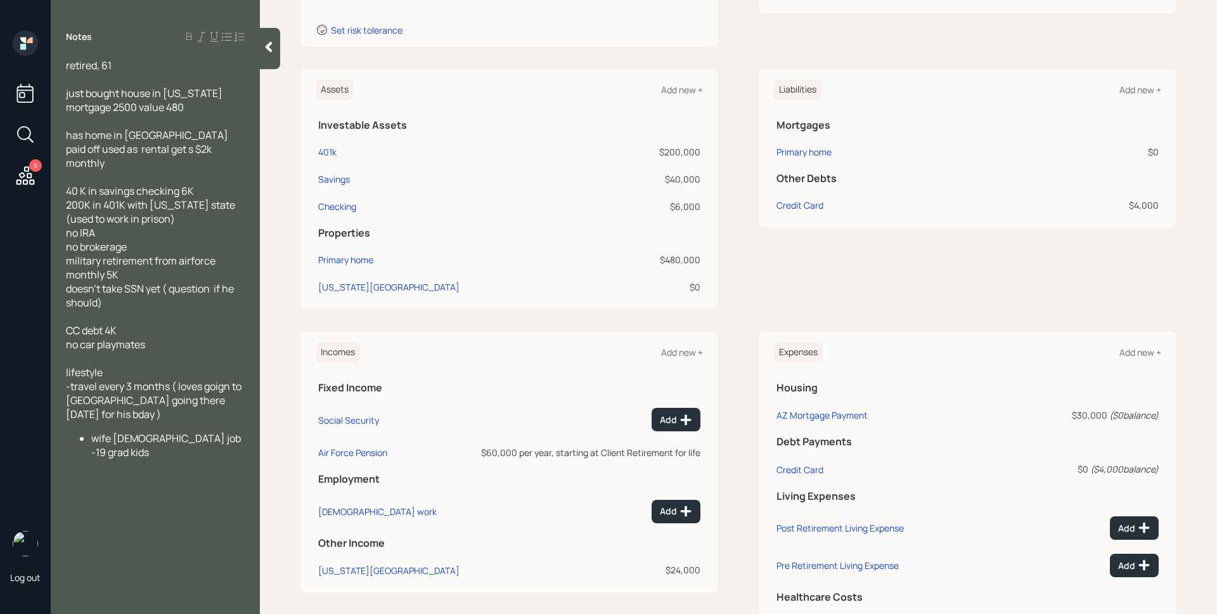
click at [1109, 354] on div "Expenses Add new +" at bounding box center [967, 352] width 387 height 21
click at [1132, 354] on div "Add new +" at bounding box center [1141, 352] width 42 height 12
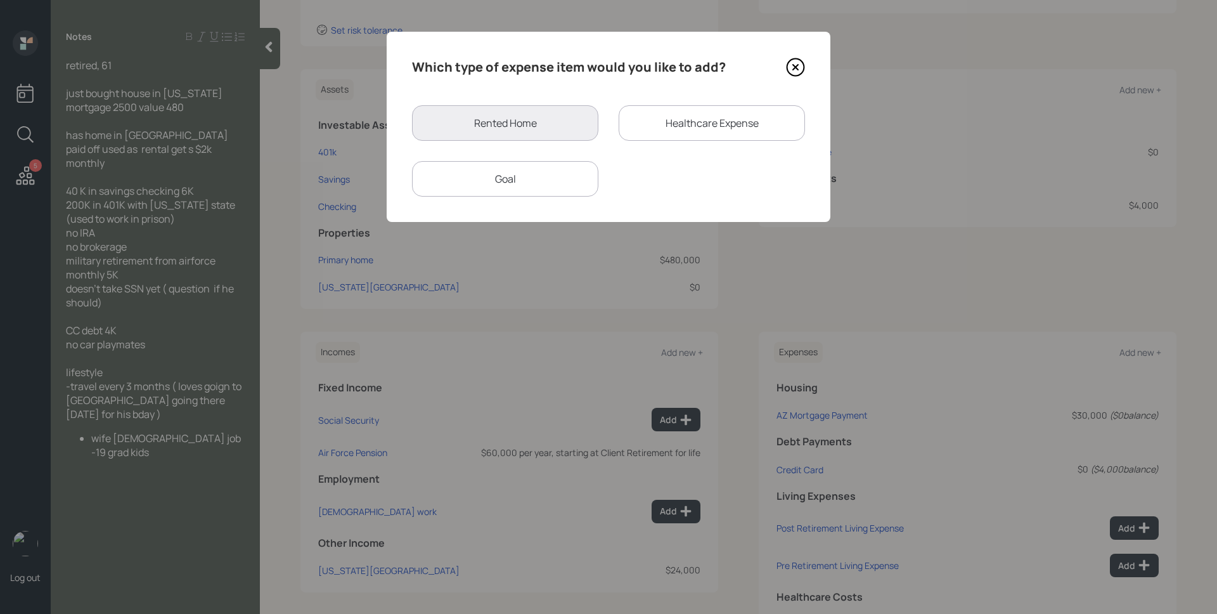
click at [518, 174] on div "Goal" at bounding box center [505, 179] width 186 height 36
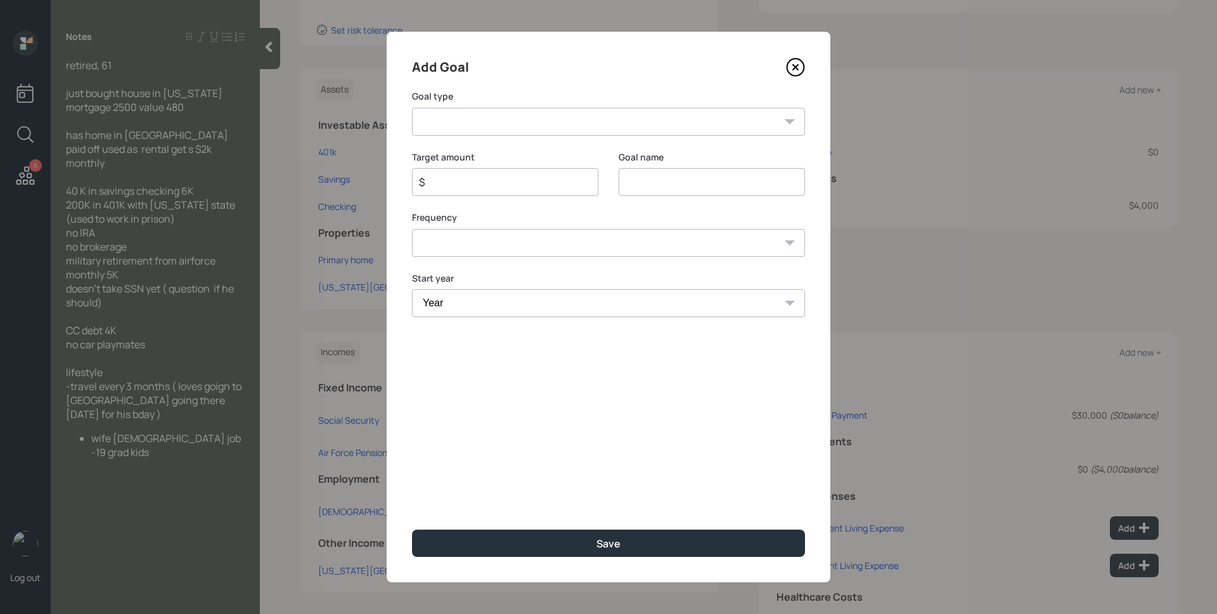
click at [510, 123] on select "Create an emergency fund Donate to charity Purchase a home Make a purchase Supp…" at bounding box center [608, 122] width 393 height 28
select select "vacation"
click at [412, 108] on select "Create an emergency fund Donate to charity Purchase a home Make a purchase Supp…" at bounding box center [608, 122] width 393 height 28
type input "Plan for travel"
click at [558, 189] on input "$" at bounding box center [500, 181] width 165 height 15
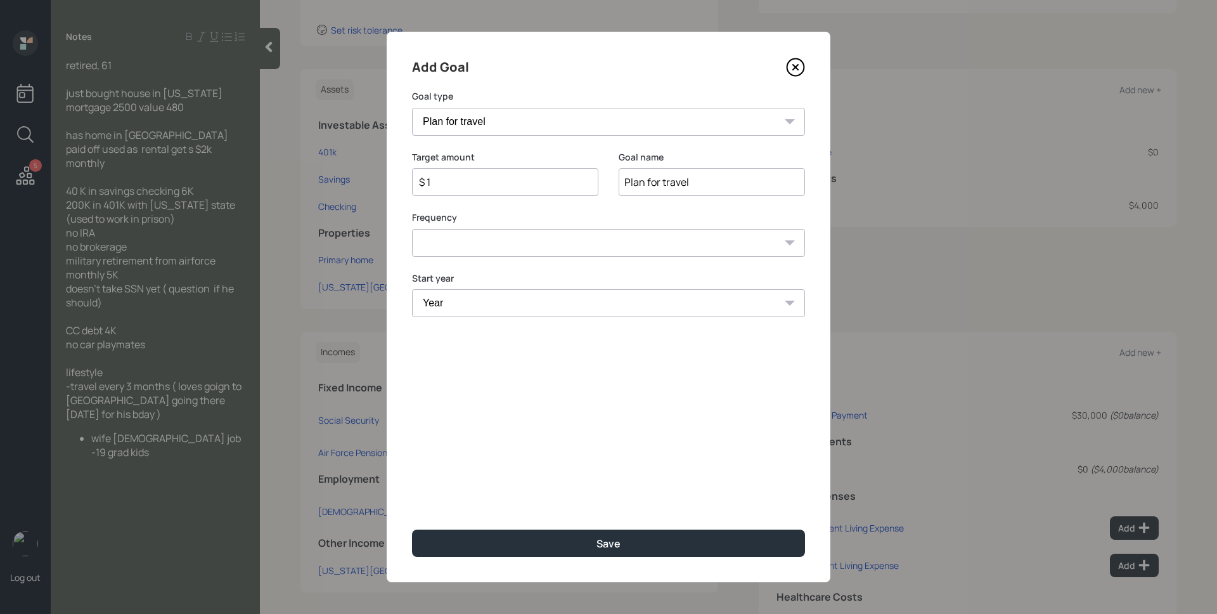
type input "$ 1"
select select "1"
click at [412, 229] on select "One time Every 1 year Every 2 years Every 3 years Every 4 years Every 5 years E…" at bounding box center [608, 243] width 393 height 28
select select "2025"
click at [412, 289] on select "Year [DATE] 2026 2027 2028 2029 2030 2031 2032 2033 2034 2035 2036 2037 2038 20…" at bounding box center [505, 303] width 186 height 28
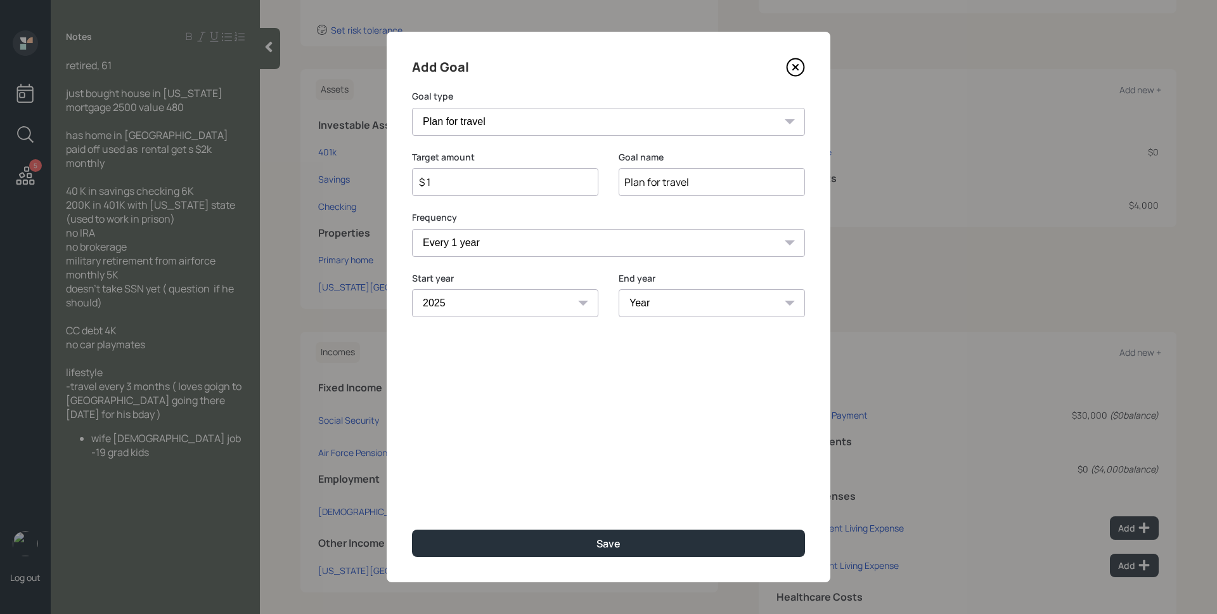
select select "2049"
click at [619, 289] on select "Year [DATE] 2026 2027 2028 2029 2030 2031 2032 2033 2034 2035 2036 2037 2038 20…" at bounding box center [712, 303] width 186 height 28
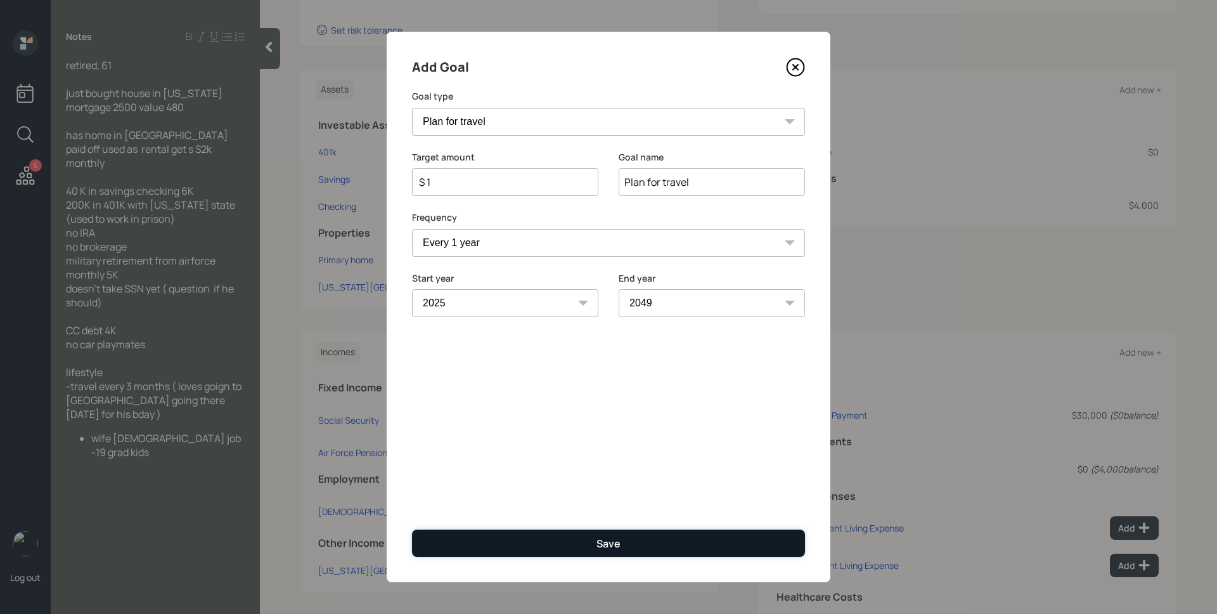
click at [631, 555] on button "Save" at bounding box center [608, 542] width 393 height 27
type input "$"
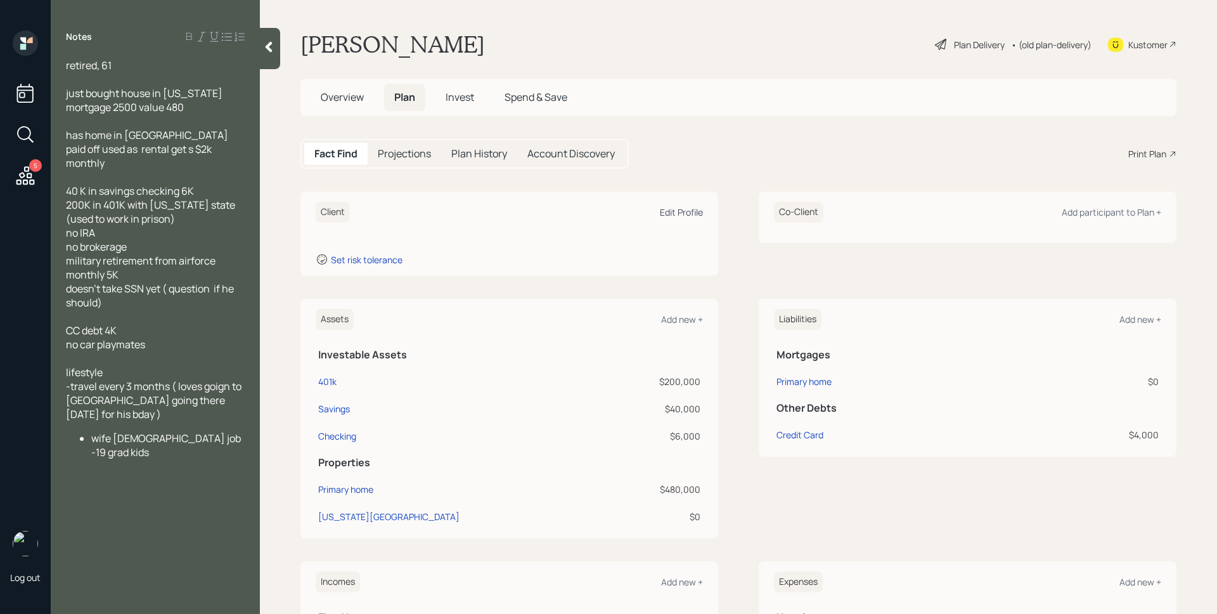
click at [672, 212] on div "Edit Profile" at bounding box center [681, 212] width 43 height 12
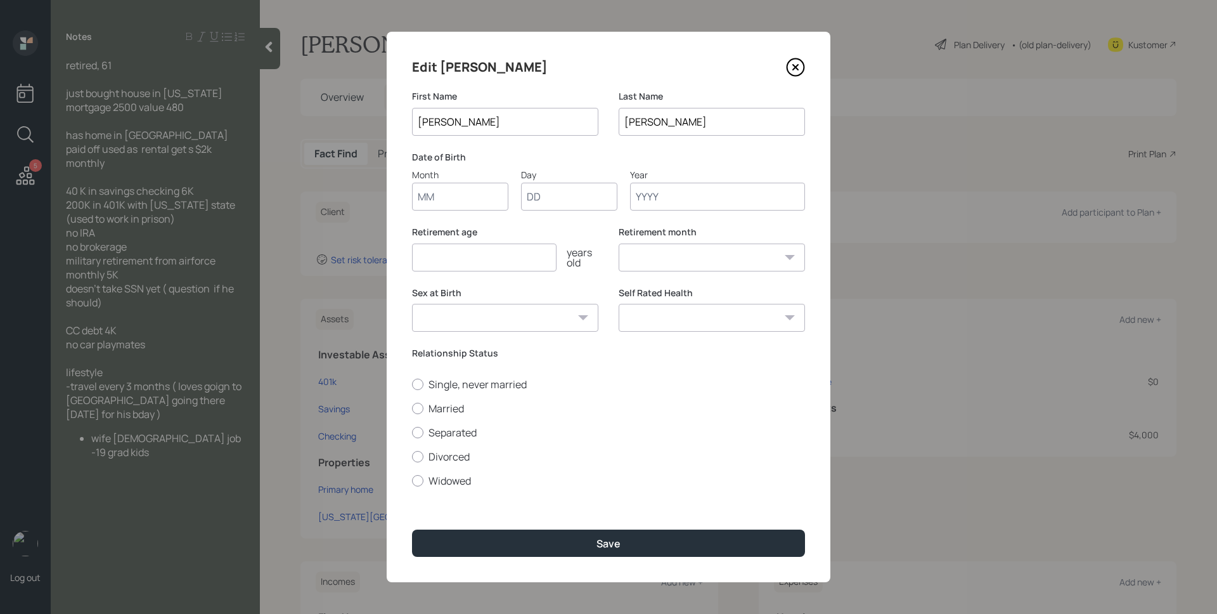
click at [482, 186] on input "Month" at bounding box center [460, 197] width 96 height 28
type input "01"
type input "1965"
select select "1"
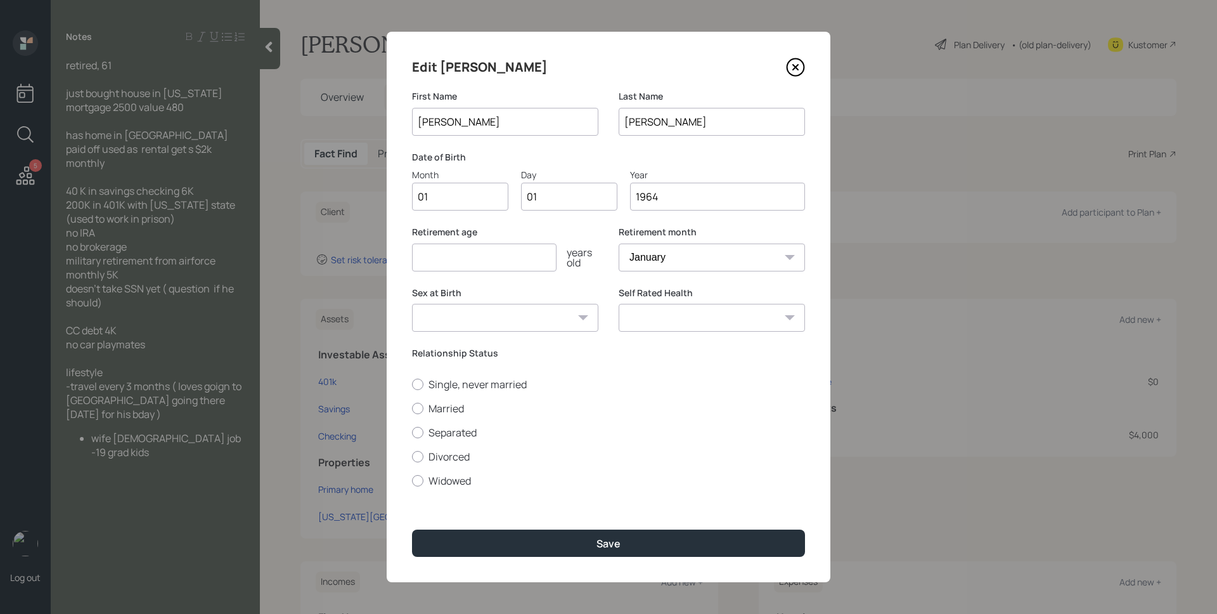
type input "1964"
type input "58"
click at [449, 410] on label "Married" at bounding box center [608, 408] width 393 height 14
click at [412, 408] on input "Married" at bounding box center [411, 408] width 1 height 1
radio input "true"
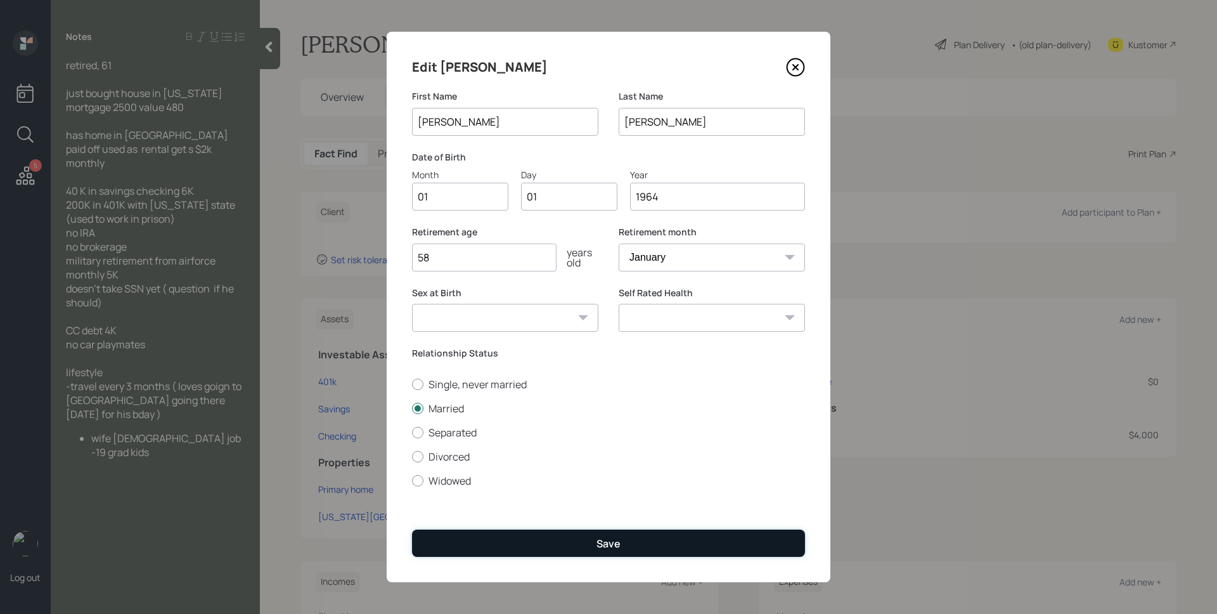
click at [614, 543] on div "Save" at bounding box center [609, 543] width 24 height 14
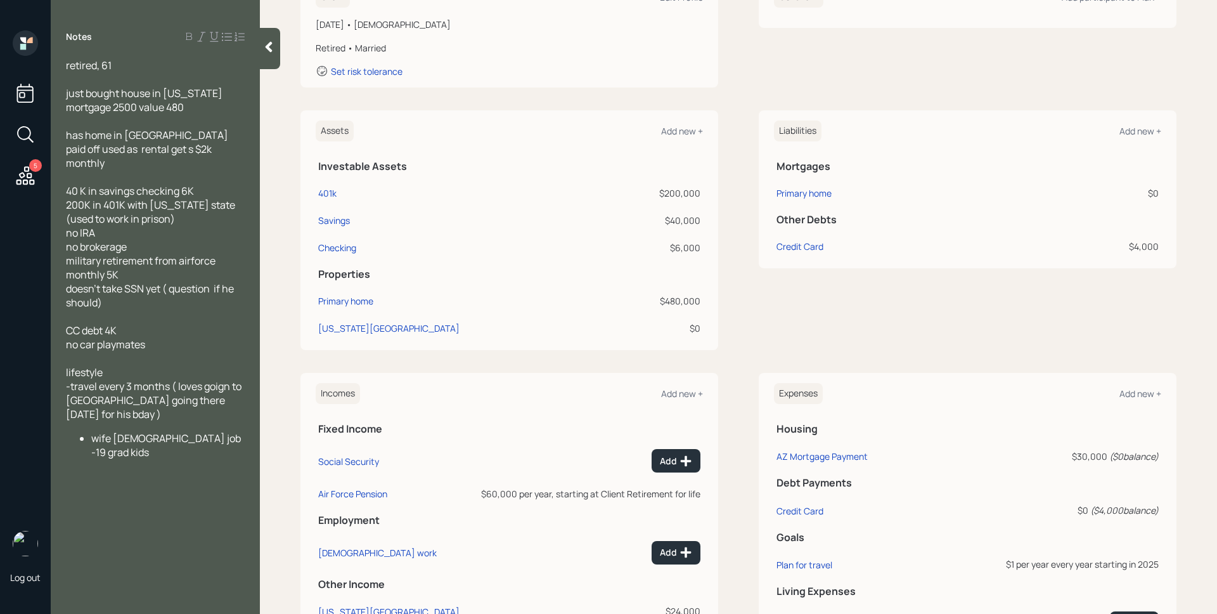
scroll to position [243, 0]
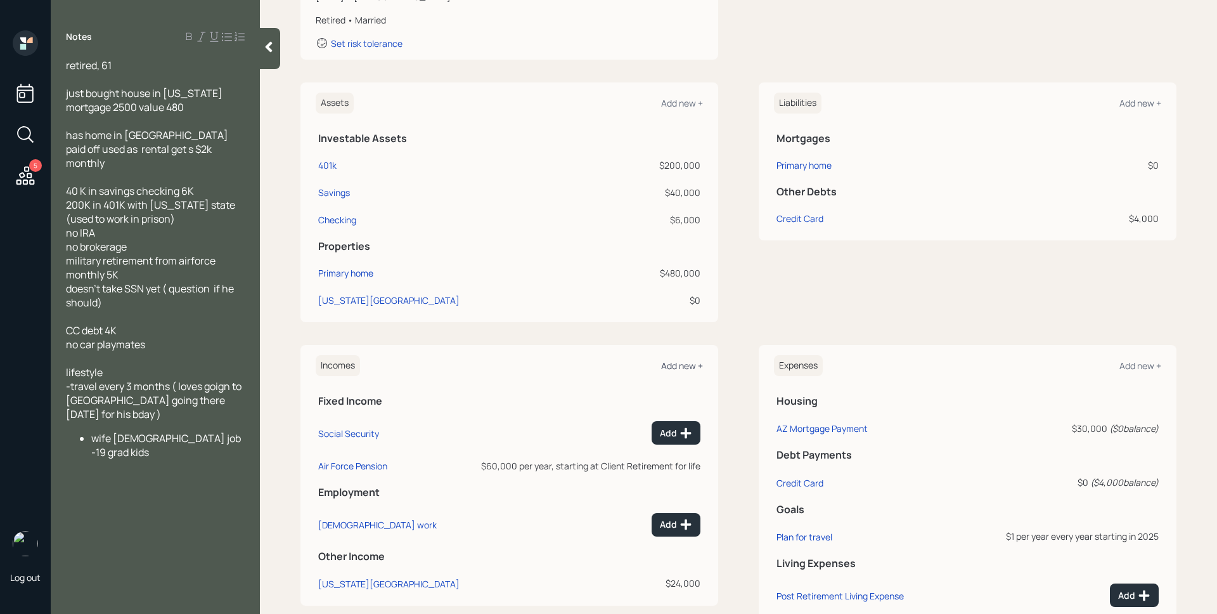
click at [690, 367] on div "Add new +" at bounding box center [682, 365] width 42 height 12
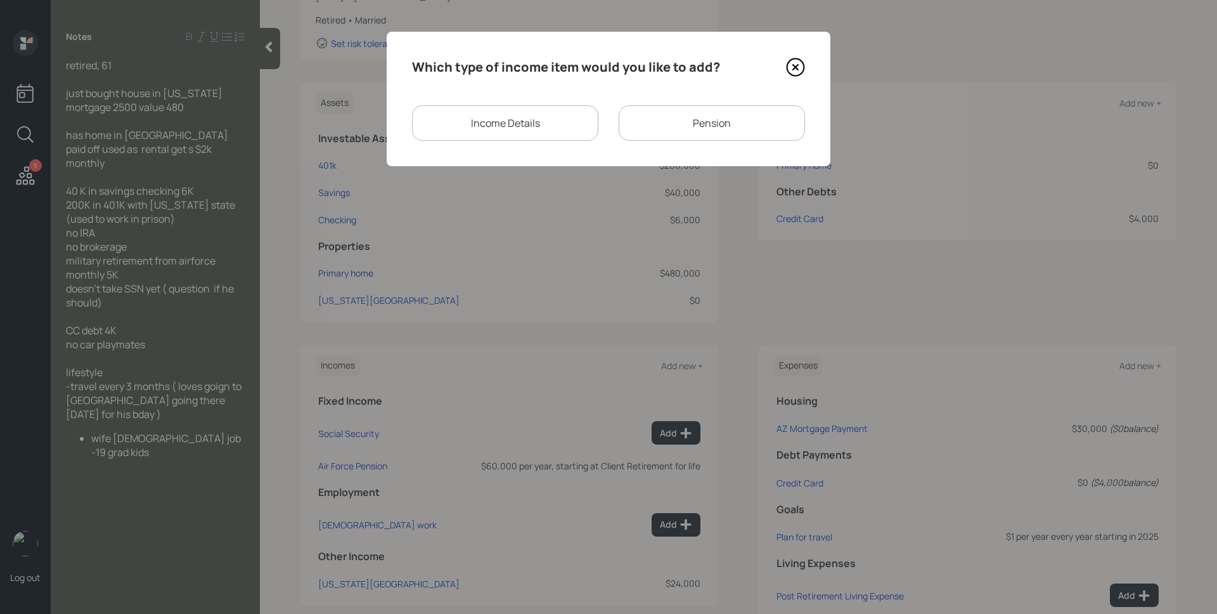
click at [566, 125] on div "Income Details" at bounding box center [505, 123] width 186 height 36
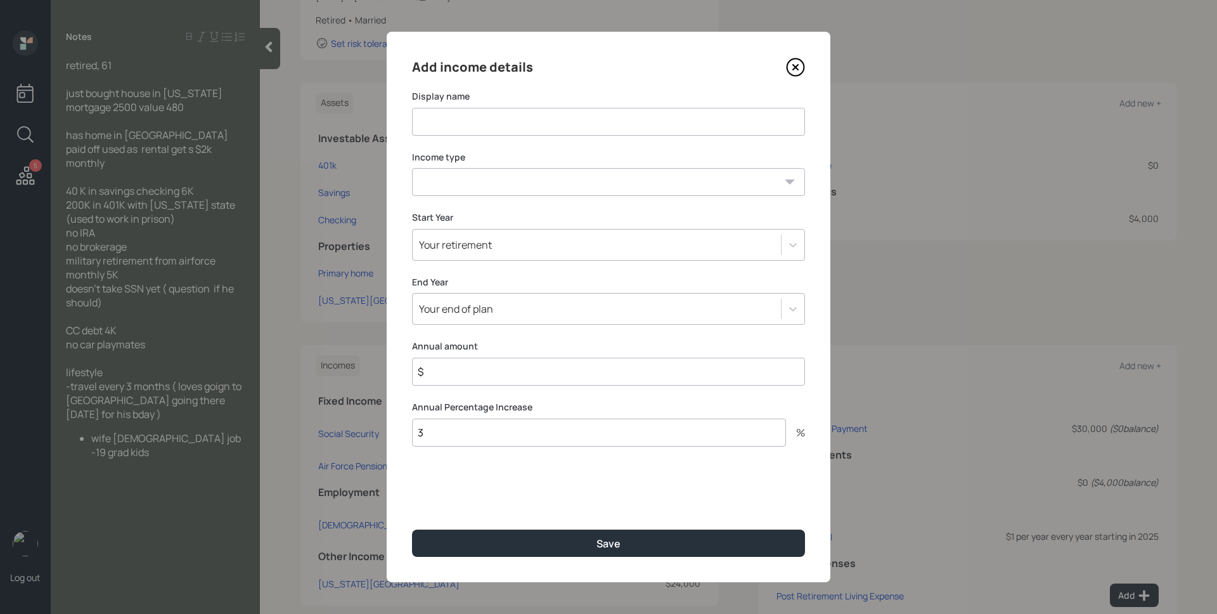
click at [559, 123] on input at bounding box center [608, 122] width 393 height 28
type input "[DEMOGRAPHIC_DATA] Work"
select select "part_time"
click at [412, 168] on select "[DEMOGRAPHIC_DATA] work [DEMOGRAPHIC_DATA] work Self employment Other" at bounding box center [608, 182] width 393 height 28
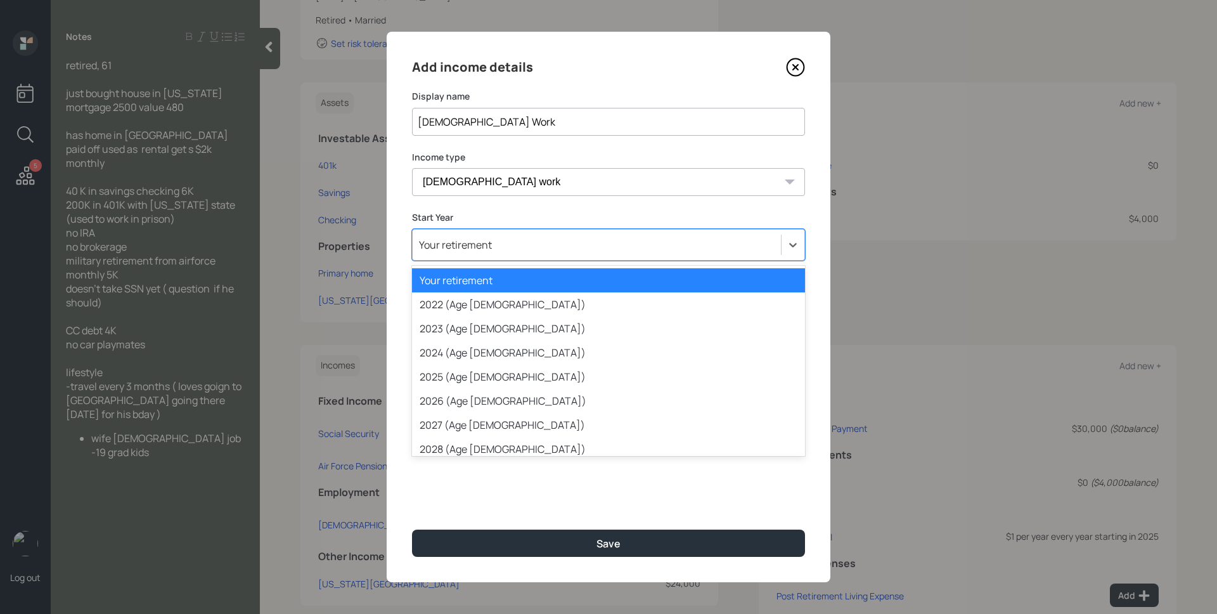
click at [494, 246] on div "Your retirement" at bounding box center [597, 245] width 368 height 22
click at [484, 303] on div "2022 (Age [DEMOGRAPHIC_DATA])" at bounding box center [608, 304] width 393 height 24
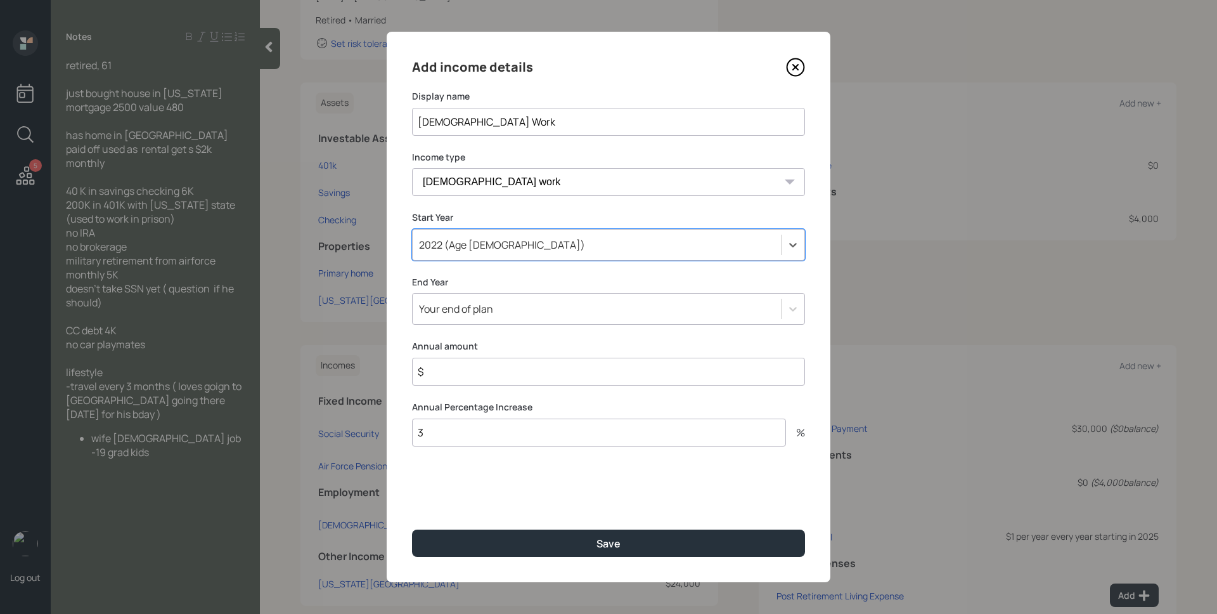
click at [484, 303] on div "Your end of plan" at bounding box center [456, 309] width 74 height 14
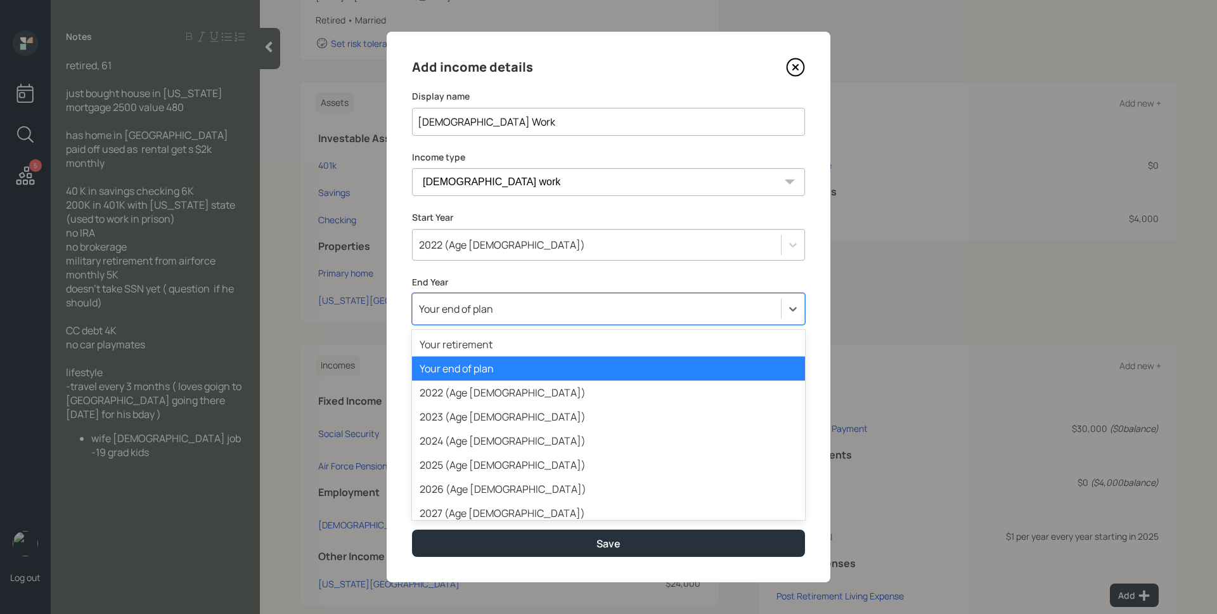
click at [504, 372] on div "Your end of plan" at bounding box center [608, 368] width 393 height 24
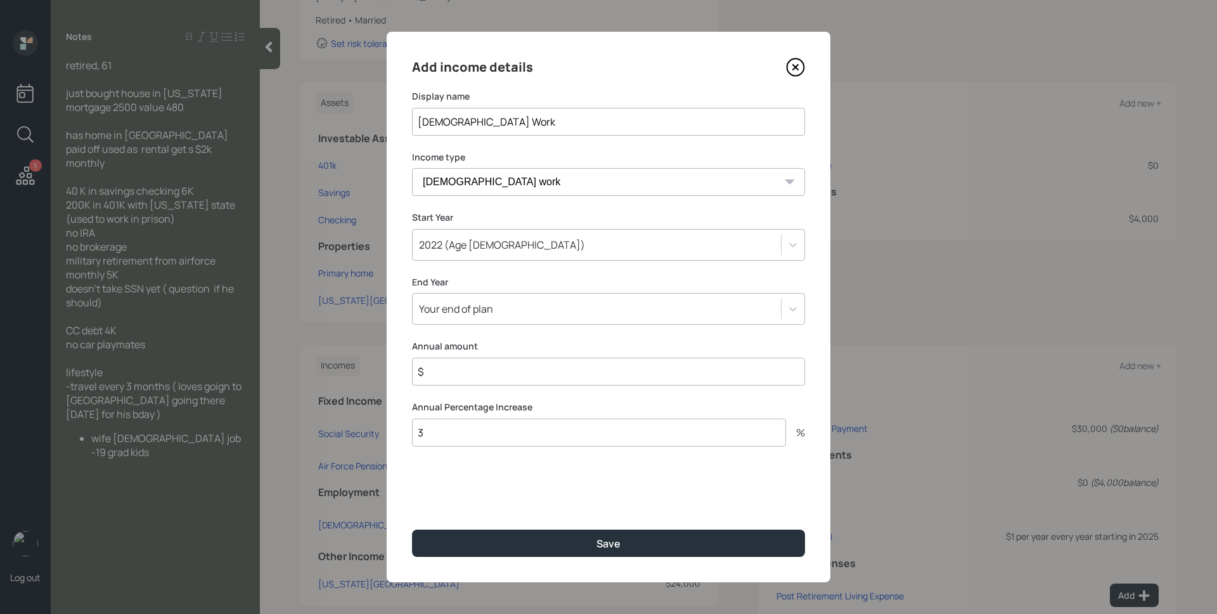
click at [503, 375] on input "$" at bounding box center [608, 372] width 393 height 28
type input "$ 0"
click at [412, 529] on button "Save" at bounding box center [608, 542] width 393 height 27
